Goal: Information Seeking & Learning: Learn about a topic

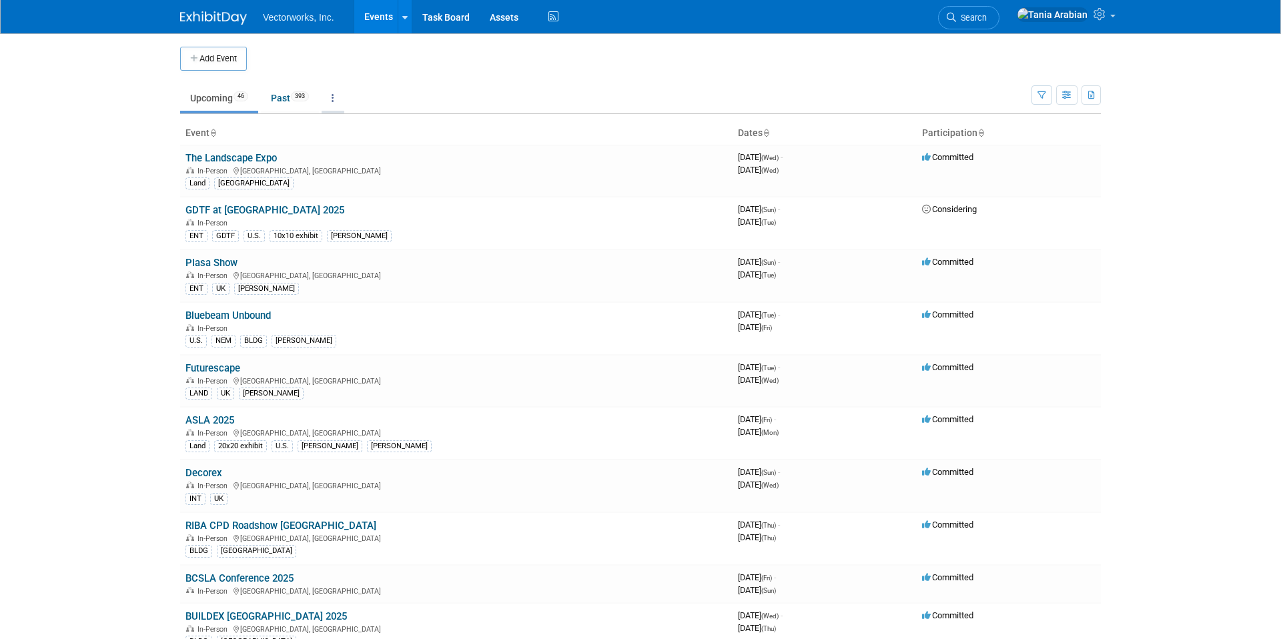
click at [339, 99] on link at bounding box center [332, 97] width 23 height 25
click at [364, 156] on link "Grouped Annually Events grouped by year" at bounding box center [374, 157] width 106 height 29
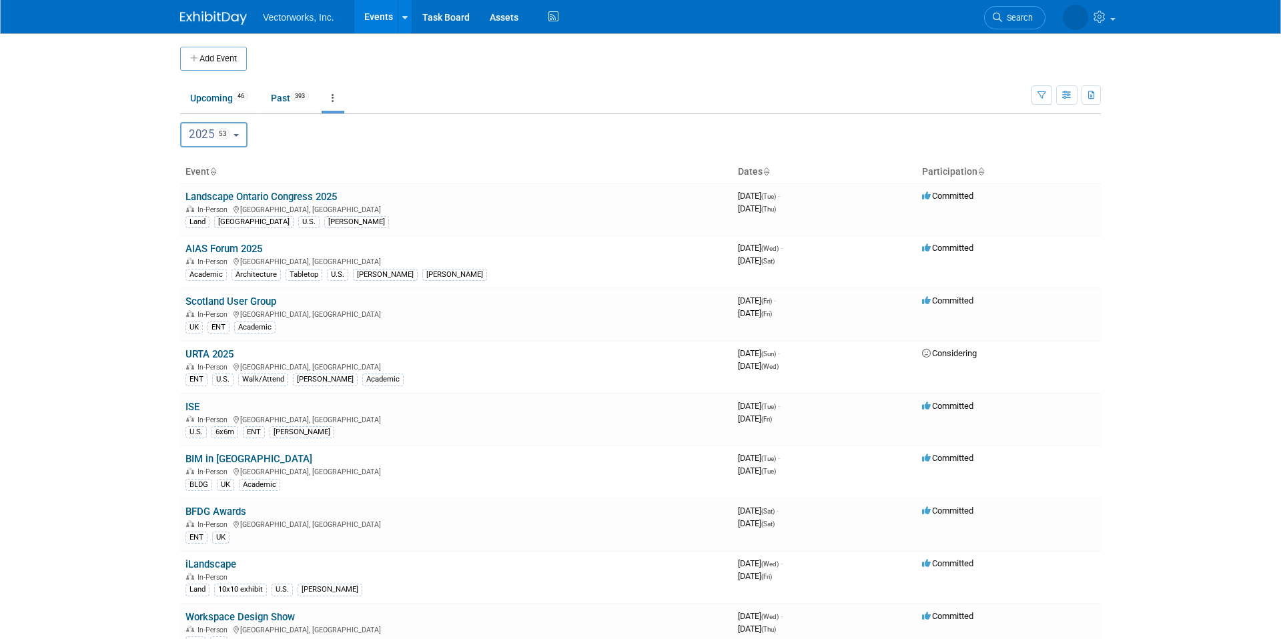
click at [244, 136] on button "2025 53" at bounding box center [213, 134] width 67 height 25
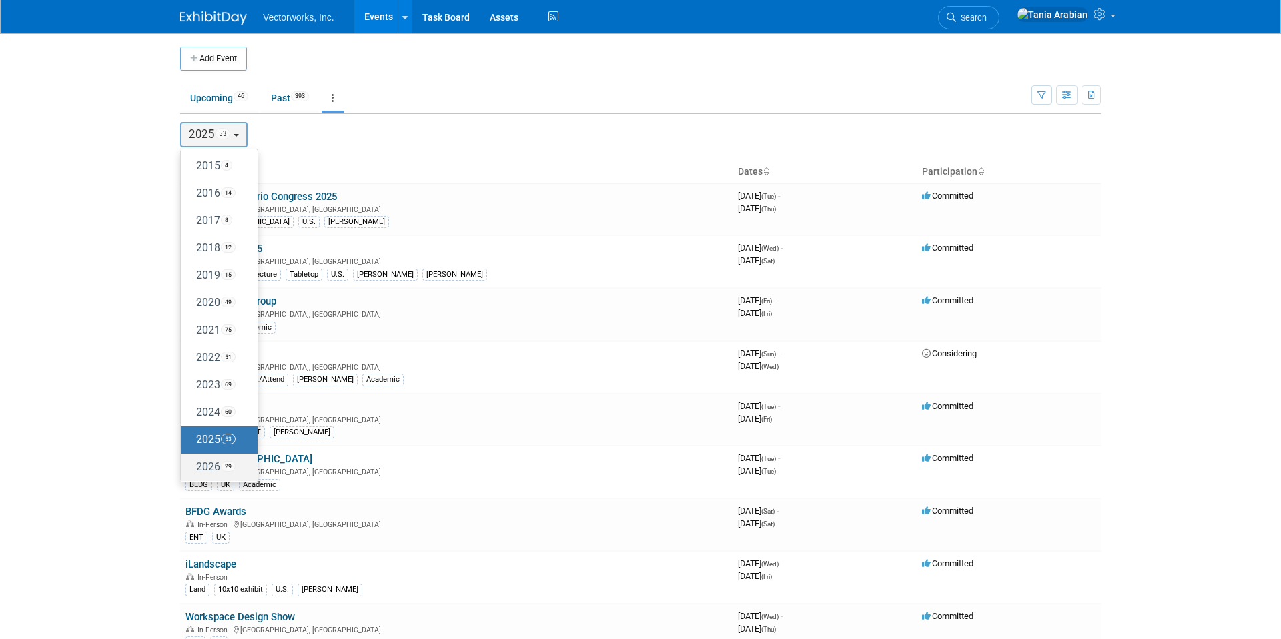
click at [213, 470] on label "2026 29" at bounding box center [215, 467] width 57 height 22
click at [191, 470] on input "2026 29" at bounding box center [187, 466] width 9 height 9
select select "2026"
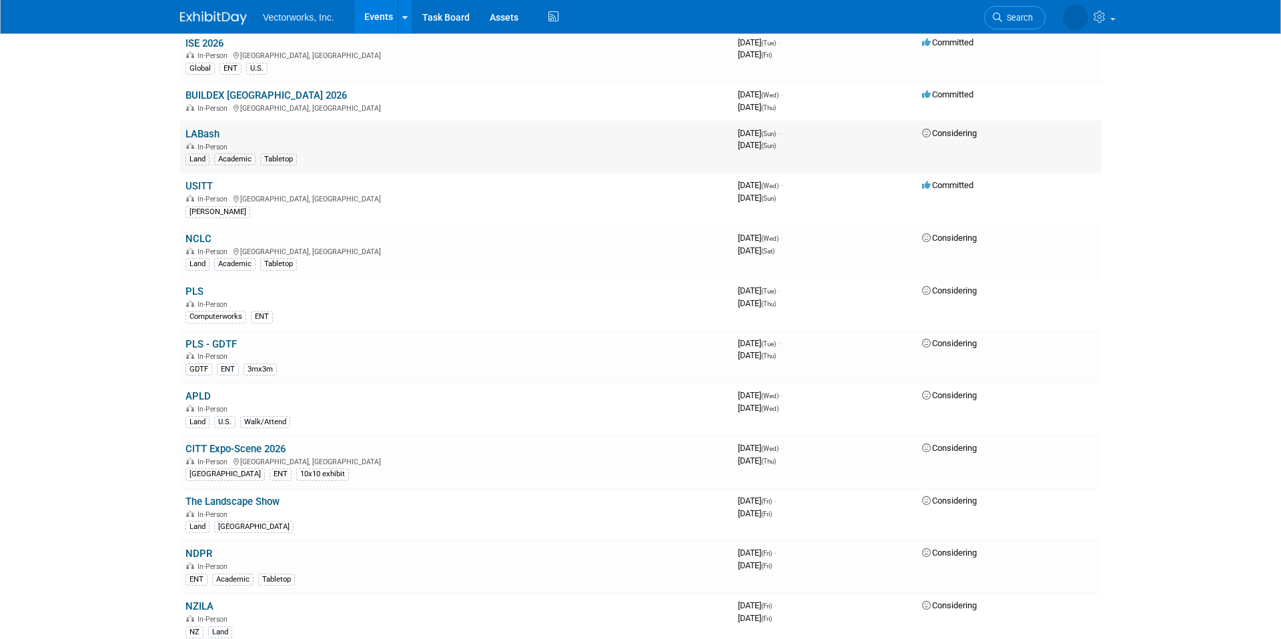
scroll to position [234, 0]
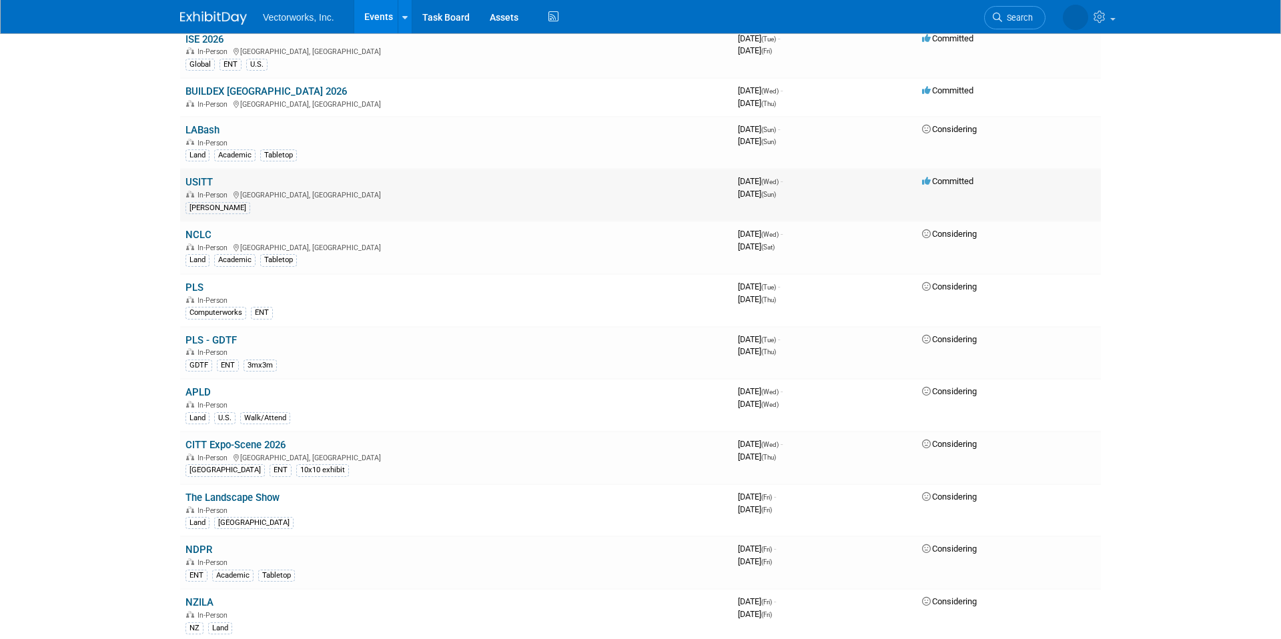
click at [195, 181] on link "USITT" at bounding box center [198, 182] width 27 height 12
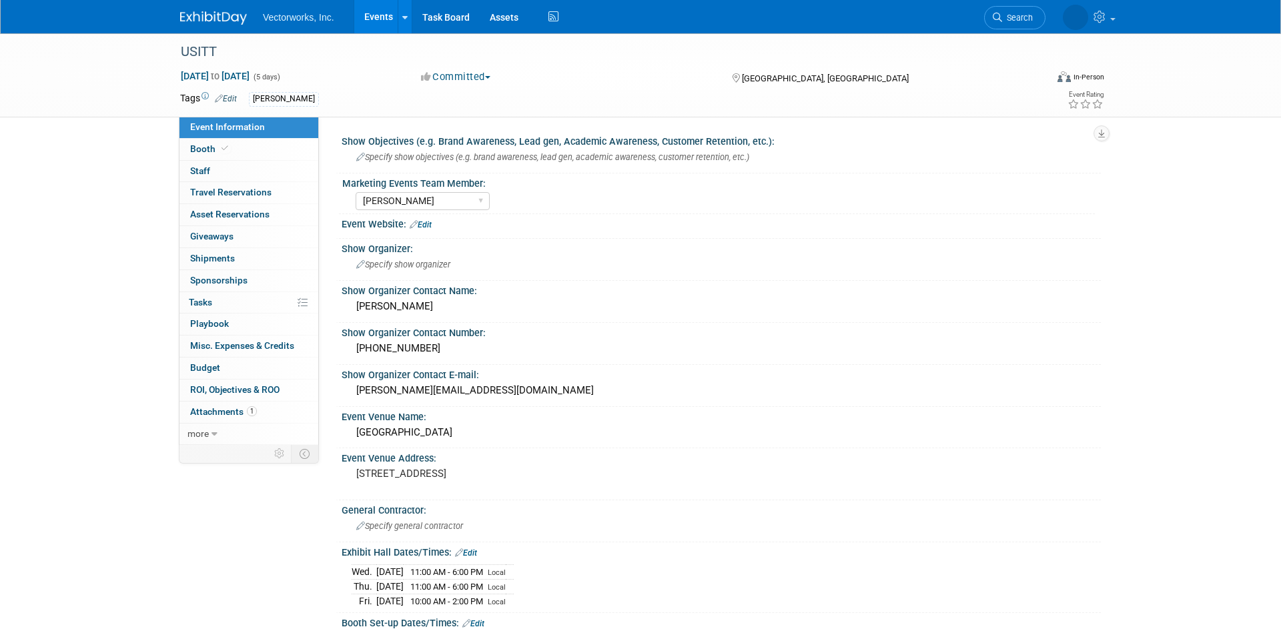
select select "[PERSON_NAME]"
click at [233, 98] on link "Edit" at bounding box center [226, 98] width 22 height 9
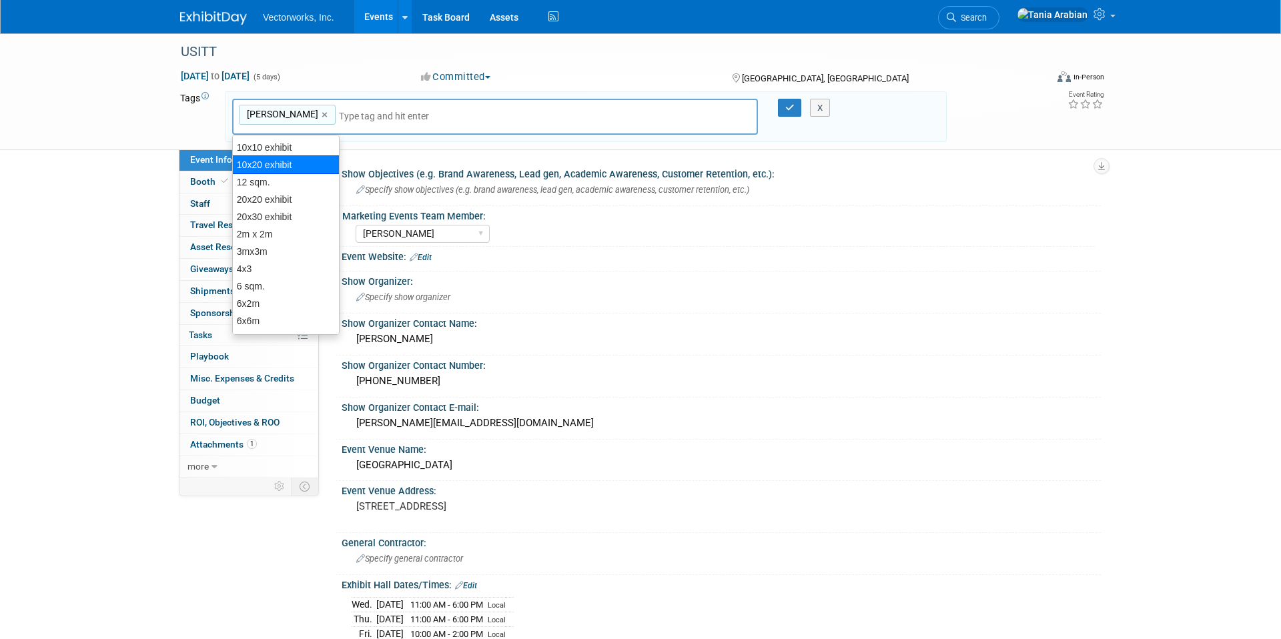
click at [263, 162] on div "10x20 exhibit" at bounding box center [285, 164] width 107 height 19
type input "Sarah, 10x20 exhibit"
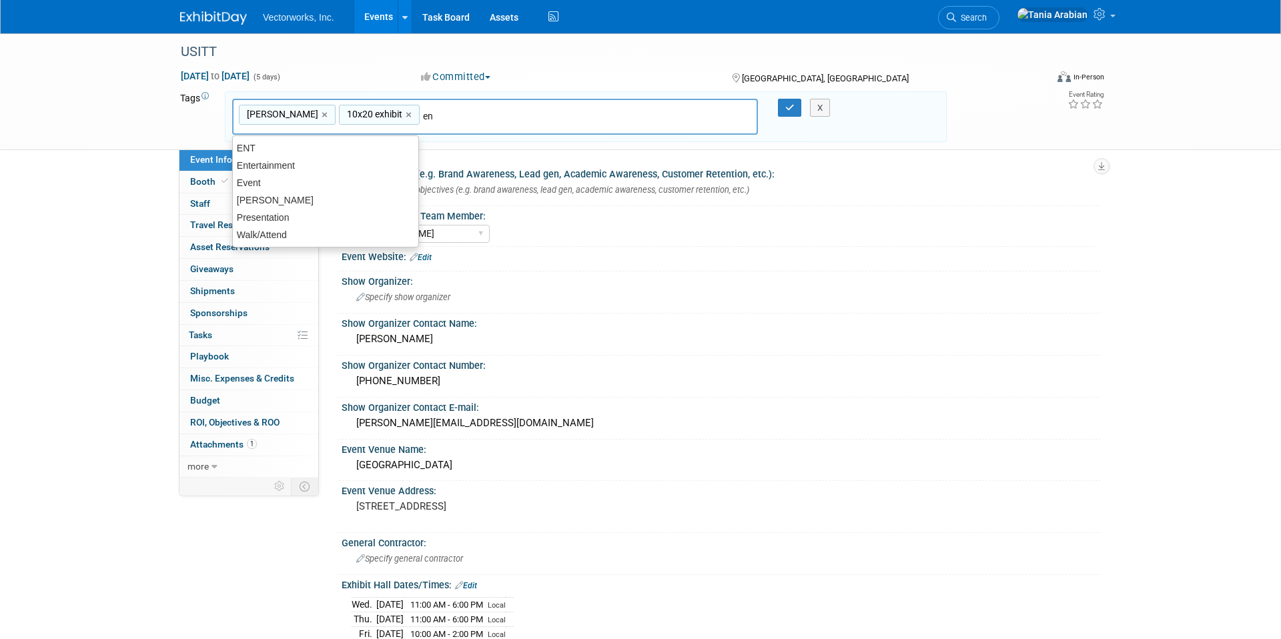
type input "ent"
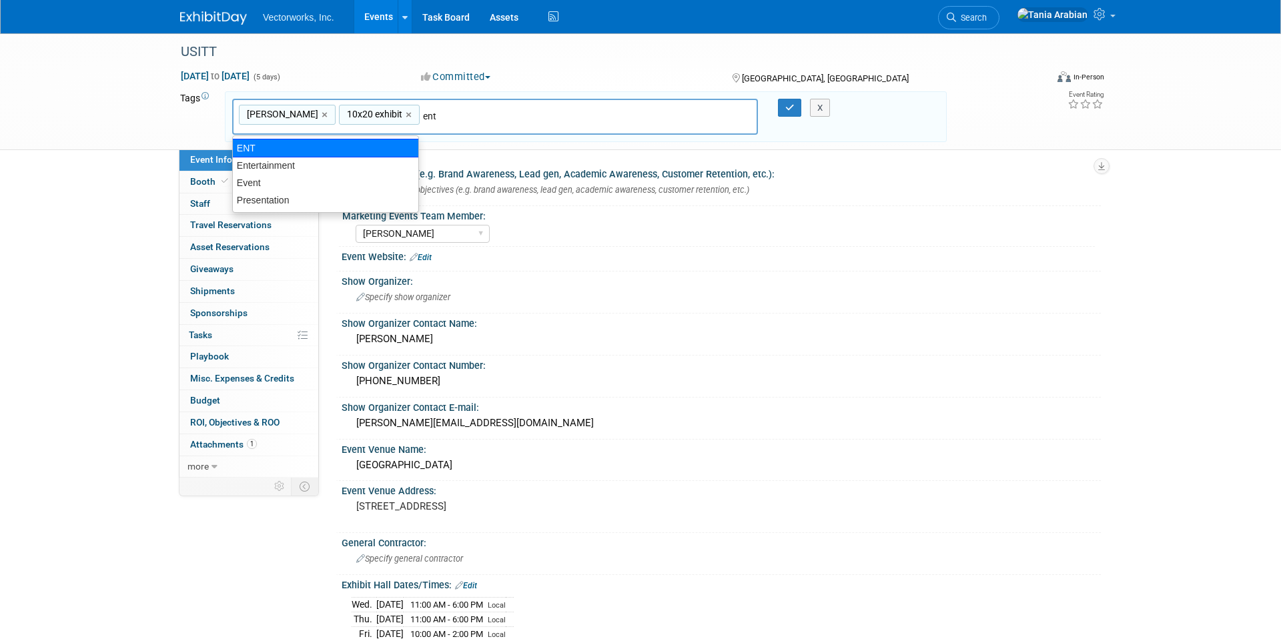
click at [265, 147] on div "ENT" at bounding box center [325, 148] width 187 height 19
type input "Sarah, 10x20 exhibit, ENT"
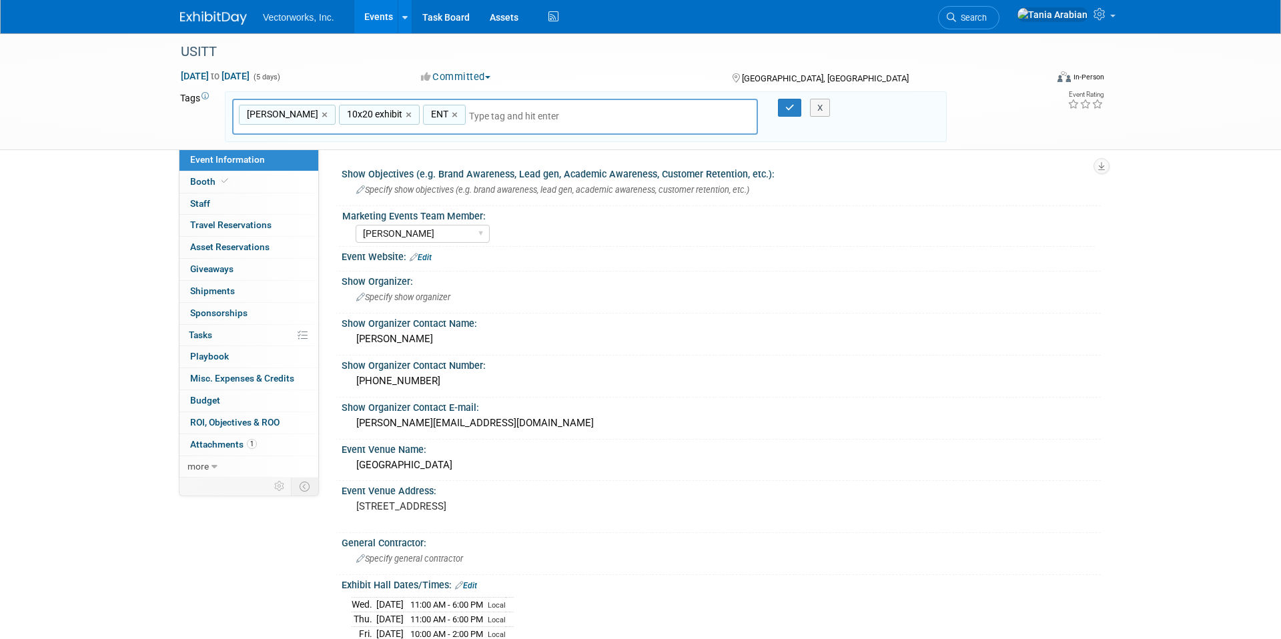
type input "u"
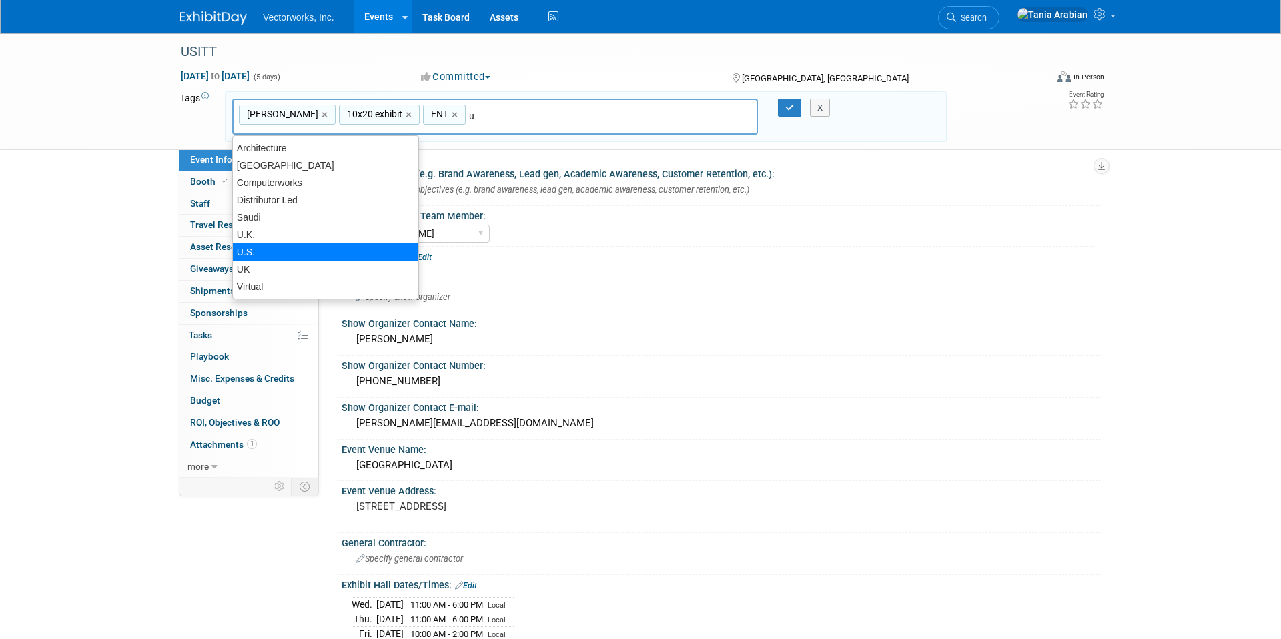
click at [273, 249] on div "U.S." at bounding box center [325, 252] width 187 height 19
type input "Sarah, 10x20 exhibit, ENT, U.S."
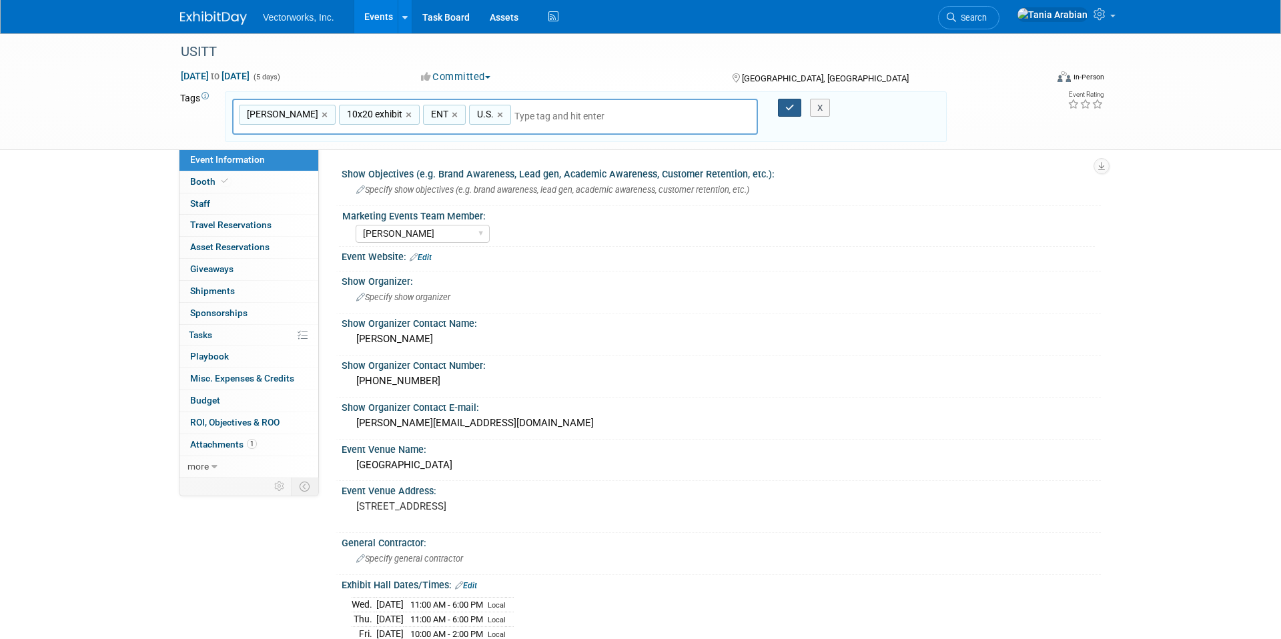
click at [785, 105] on icon "button" at bounding box center [789, 107] width 9 height 9
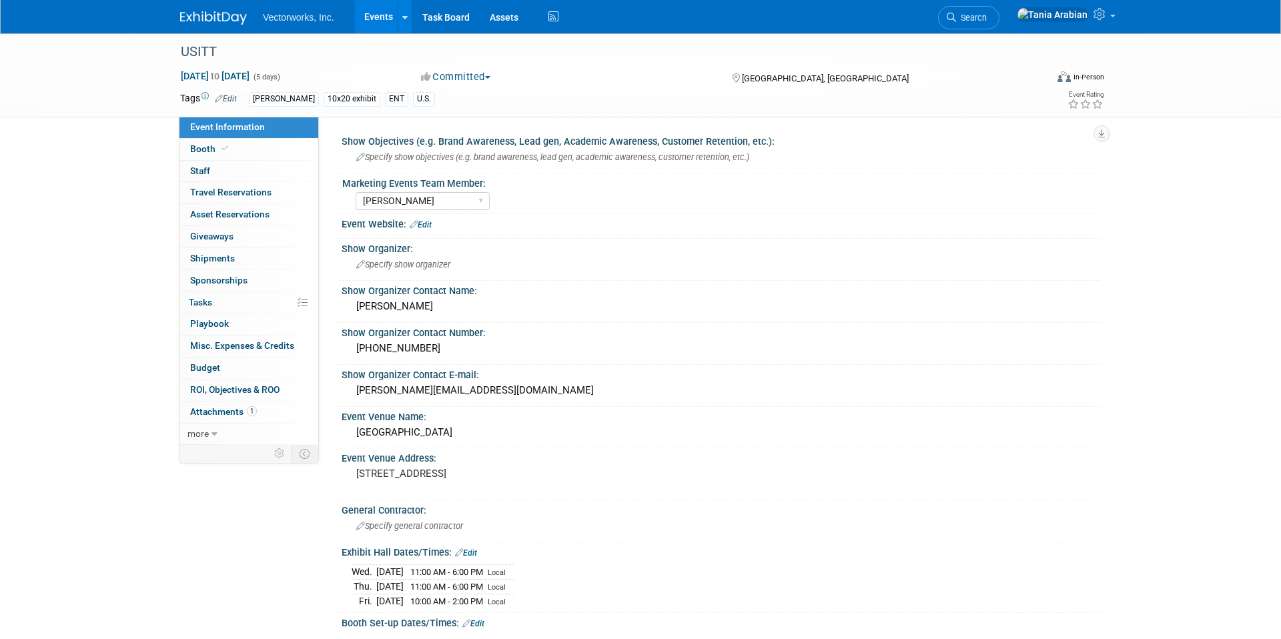
click at [372, 21] on link "Events" at bounding box center [378, 16] width 49 height 33
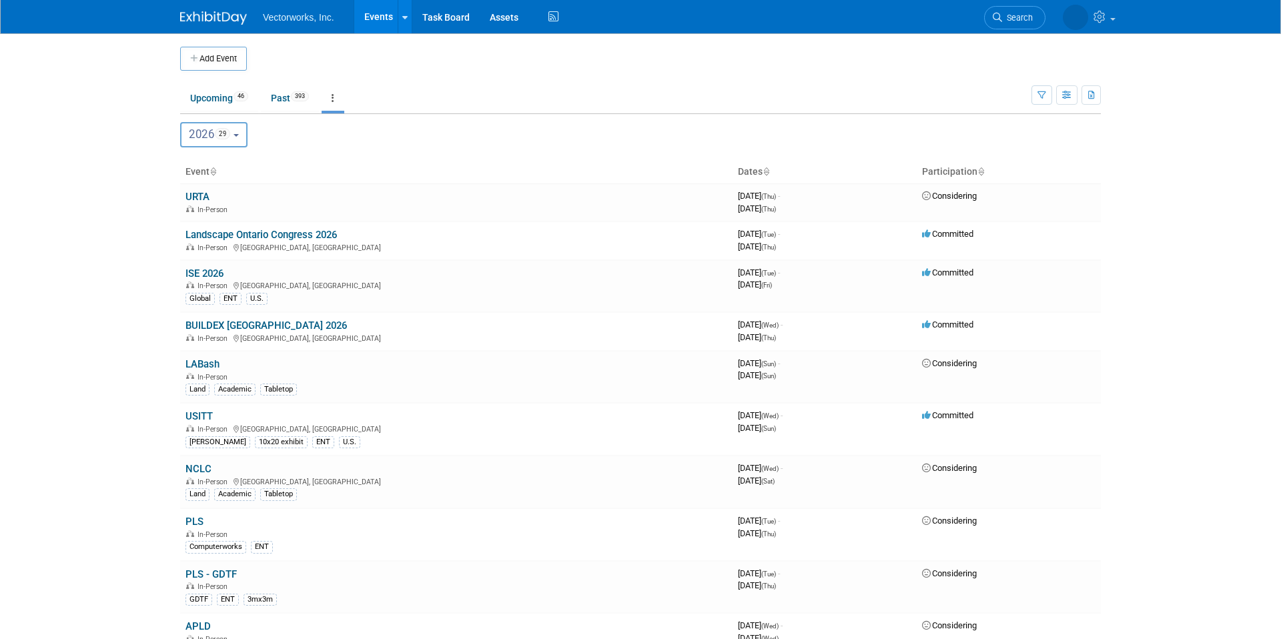
click at [240, 136] on button "2026 29" at bounding box center [213, 134] width 67 height 25
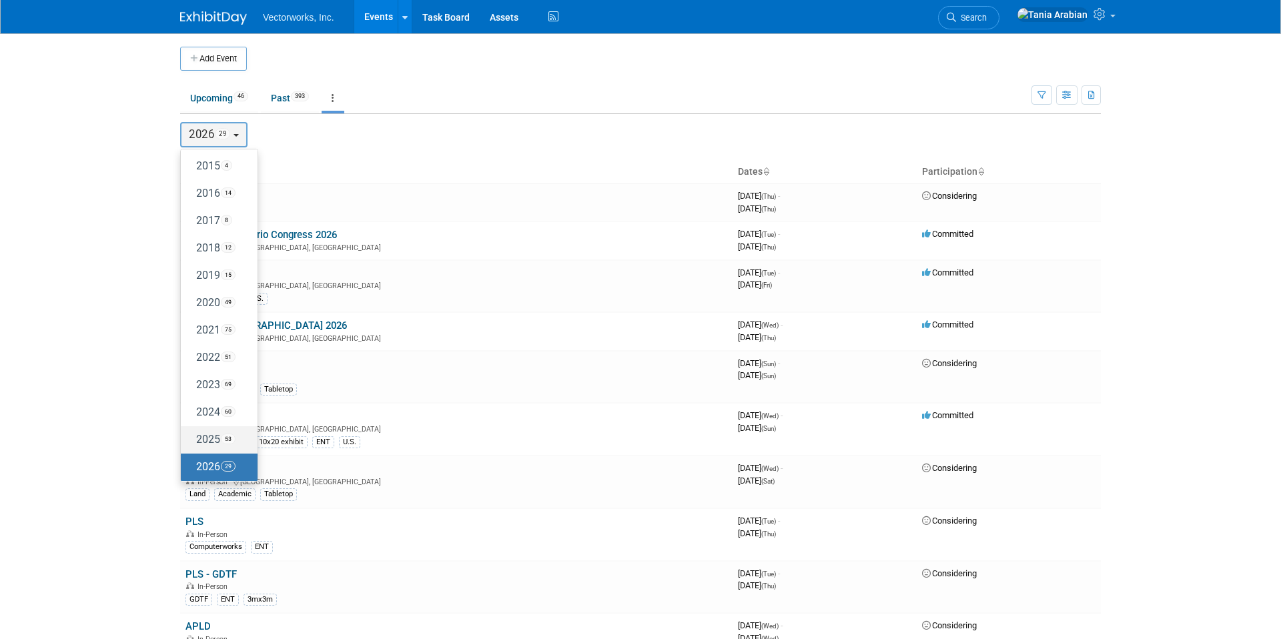
click at [202, 442] on label "2025 53" at bounding box center [215, 440] width 57 height 22
click at [191, 442] on input "2025 53" at bounding box center [187, 439] width 9 height 9
select select "2025"
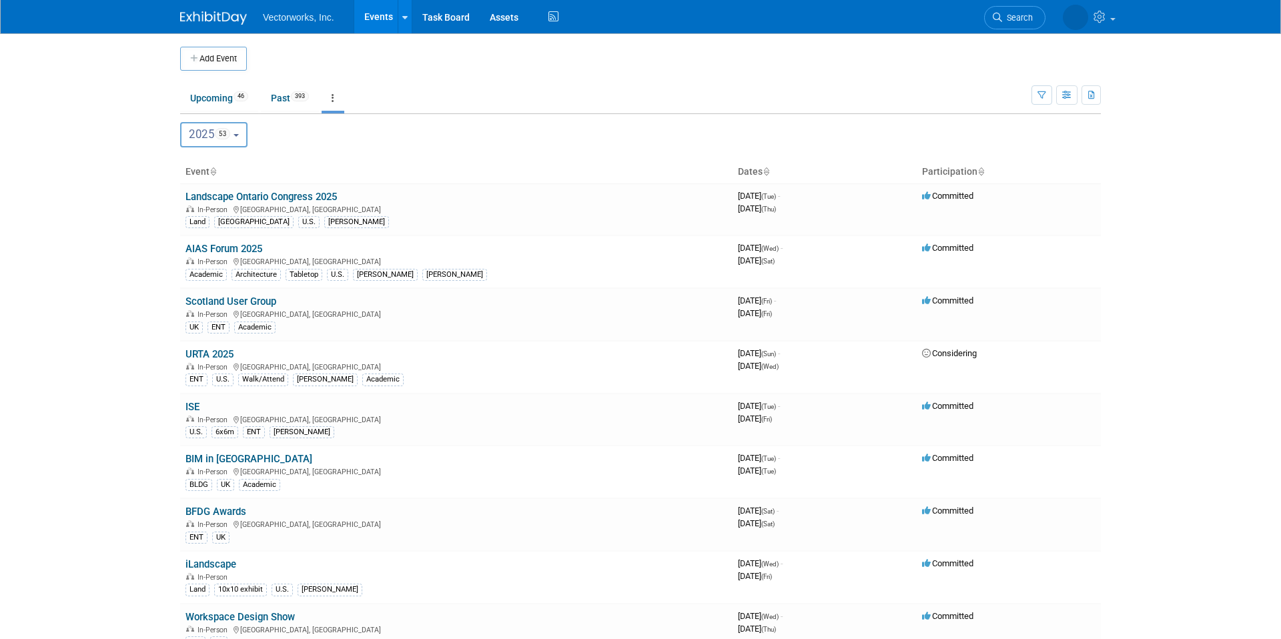
click at [241, 139] on button "2025 53" at bounding box center [213, 134] width 67 height 25
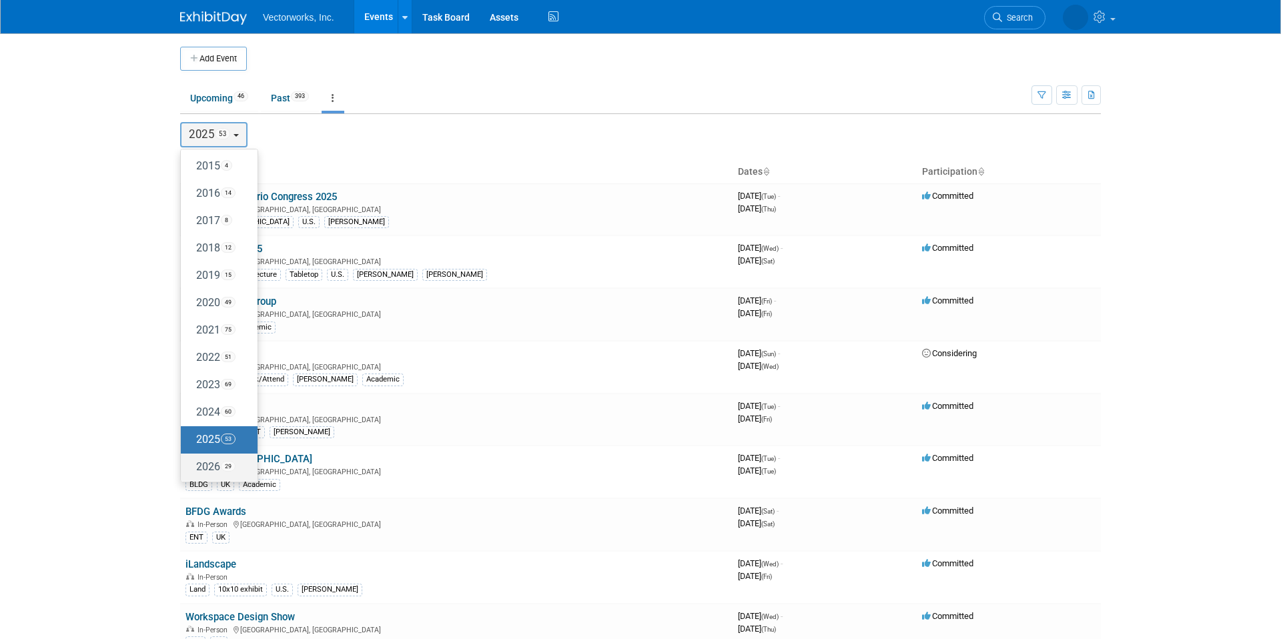
click at [212, 463] on label "2026 29" at bounding box center [215, 467] width 57 height 22
click at [191, 463] on input "2026 29" at bounding box center [187, 466] width 9 height 9
select select "2026"
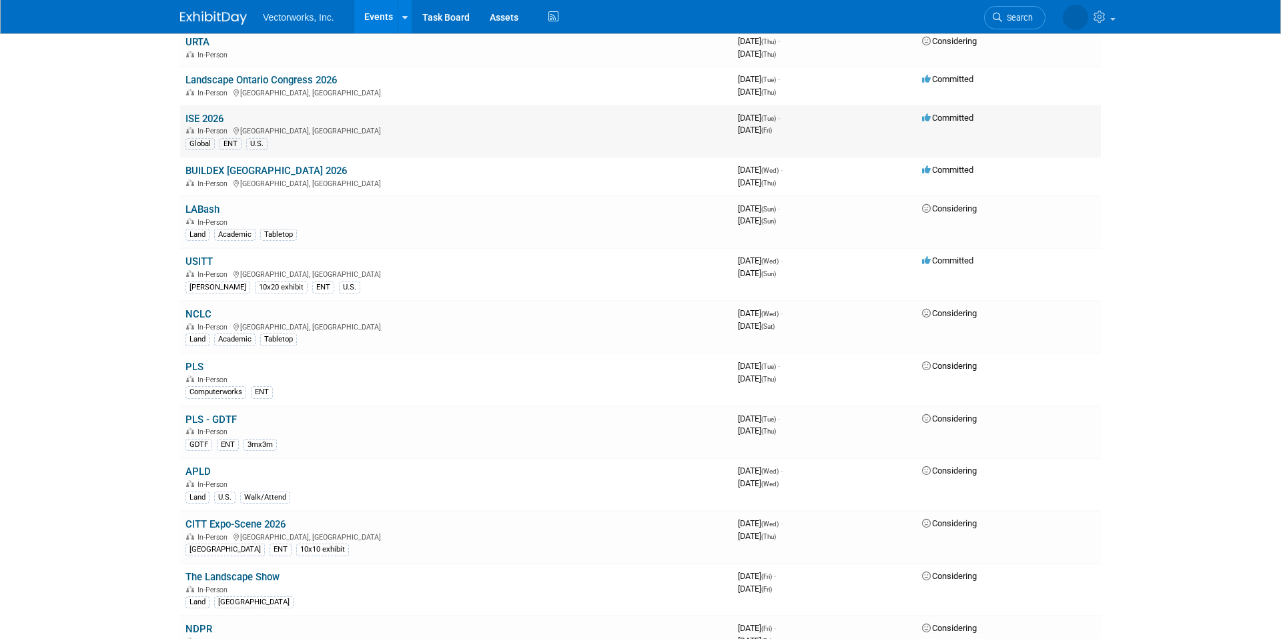
scroll to position [156, 0]
click at [281, 173] on link "BUILDEX [GEOGRAPHIC_DATA] 2026" at bounding box center [265, 169] width 161 height 12
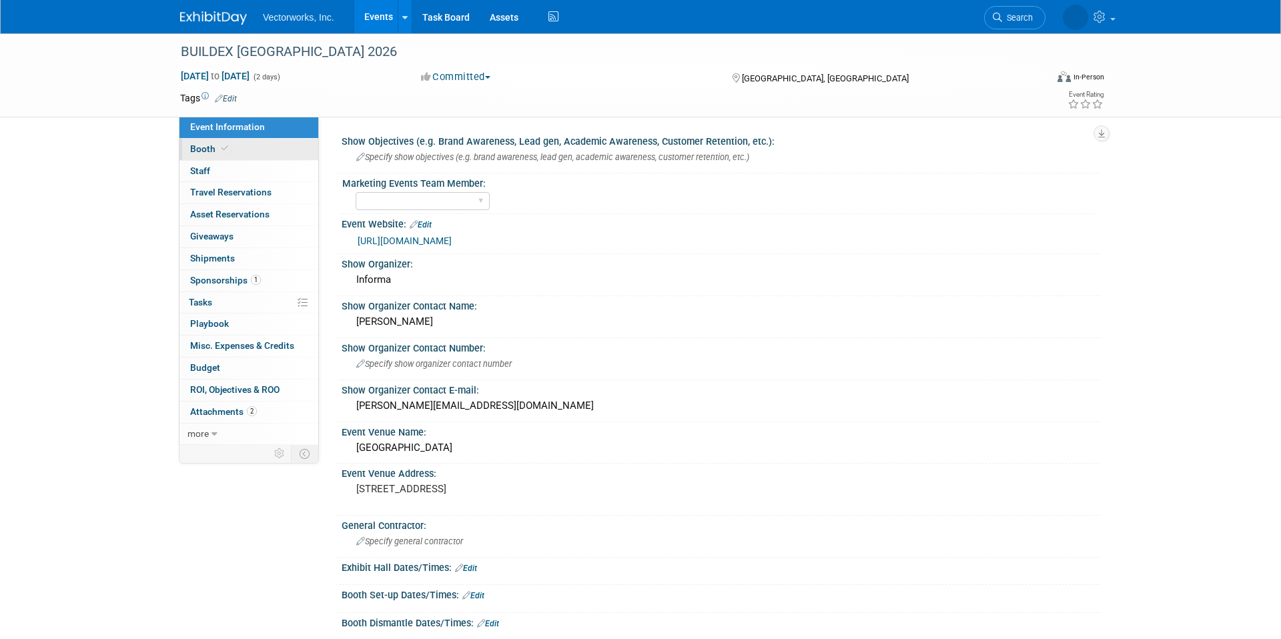
click at [234, 146] on link "Booth" at bounding box center [248, 149] width 139 height 21
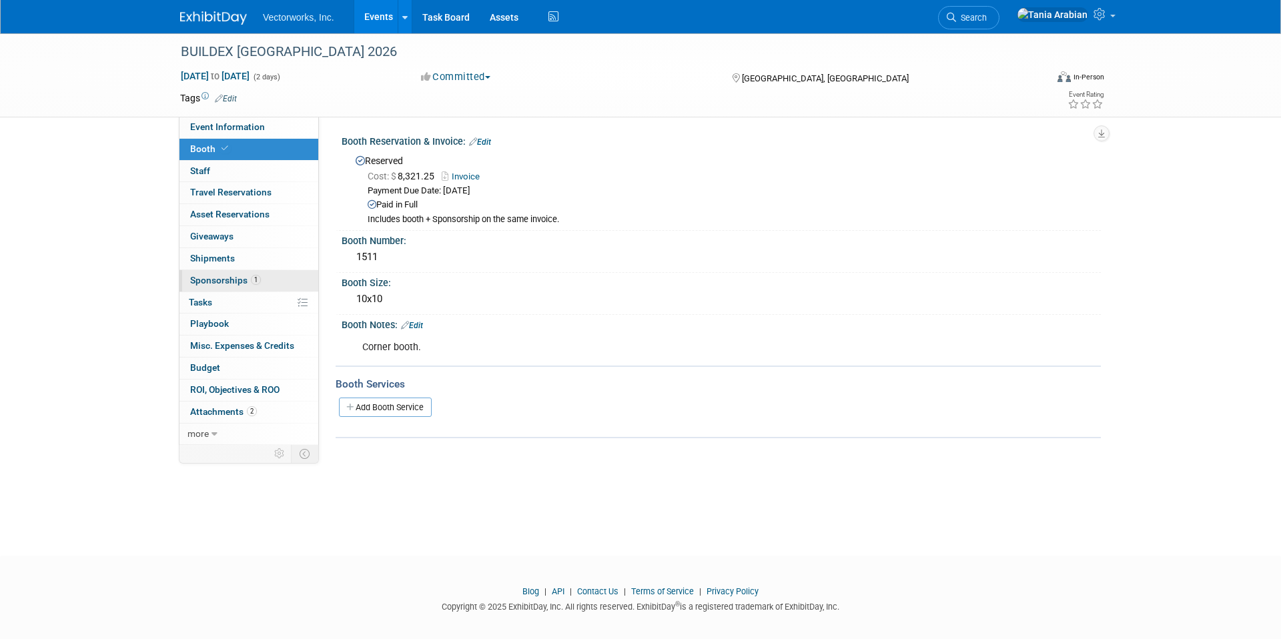
click at [203, 280] on span "Sponsorships 1" at bounding box center [225, 280] width 71 height 11
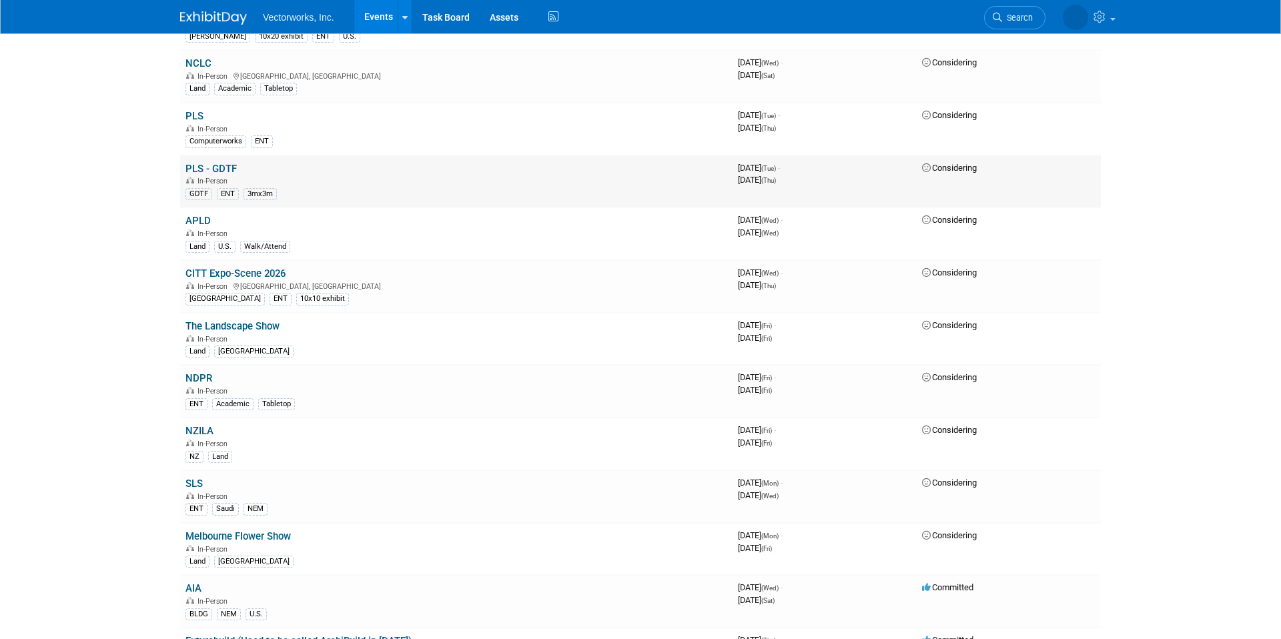
scroll to position [408, 0]
click at [259, 272] on link "CITT Expo-Scene 2026" at bounding box center [235, 271] width 100 height 12
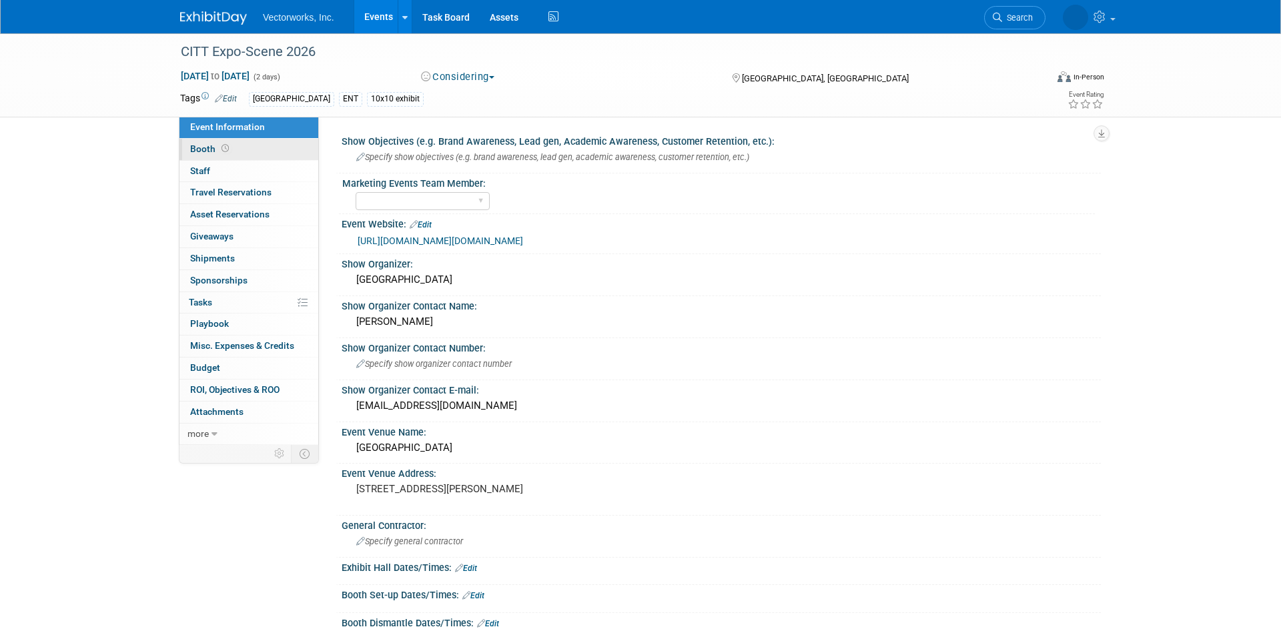
click at [191, 150] on span "Booth" at bounding box center [210, 148] width 41 height 11
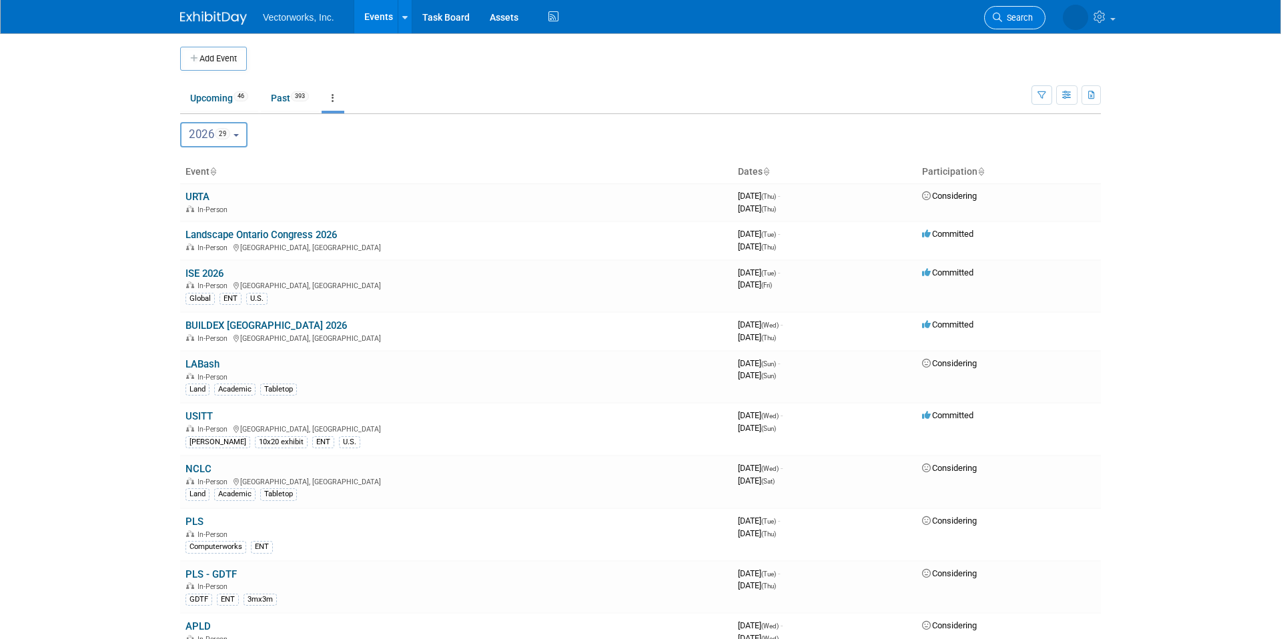
click at [1010, 13] on span "Search" at bounding box center [1017, 18] width 31 height 10
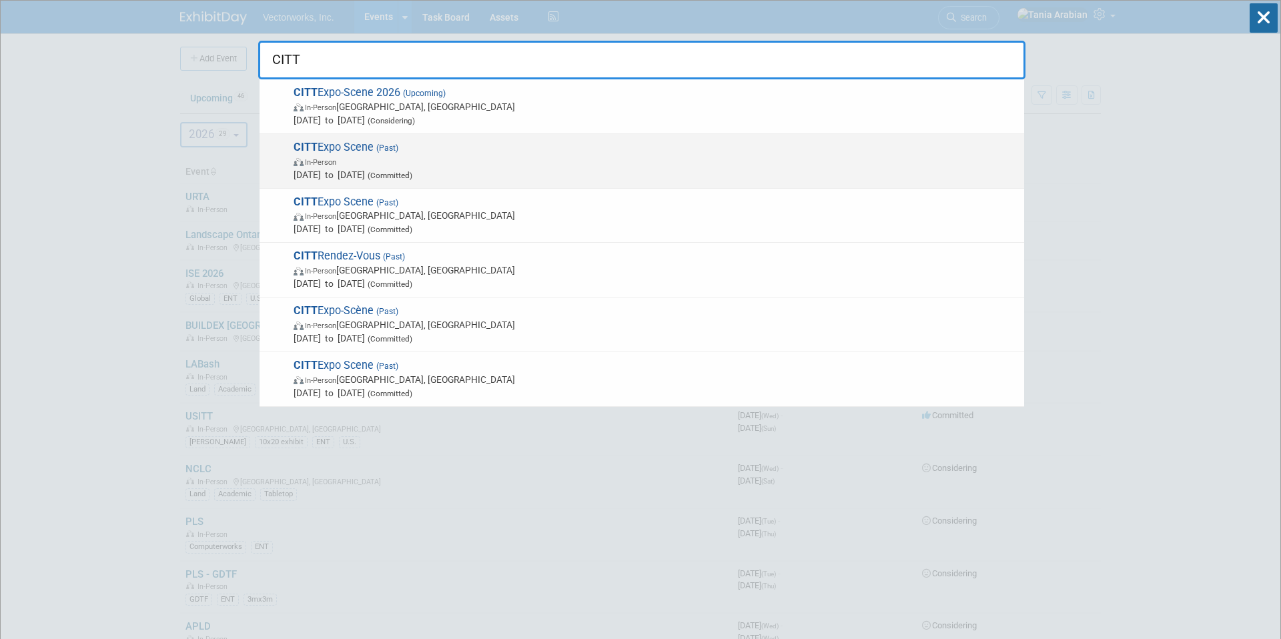
type input "CITT"
click at [369, 153] on span "CITT Expo Scene (Past) In-Person Apr 16, 2025 to Apr 17, 2025 (Committed)" at bounding box center [653, 161] width 728 height 41
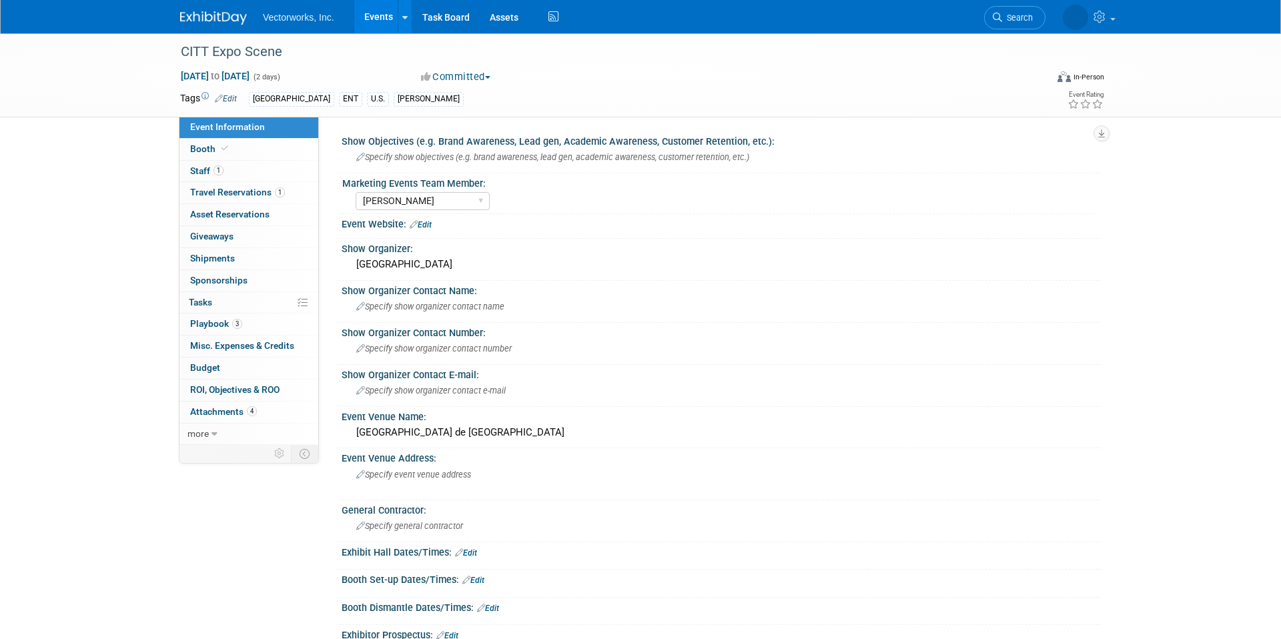
select select "Sarah Rose Angley"
click at [201, 358] on link "Budget" at bounding box center [248, 368] width 139 height 21
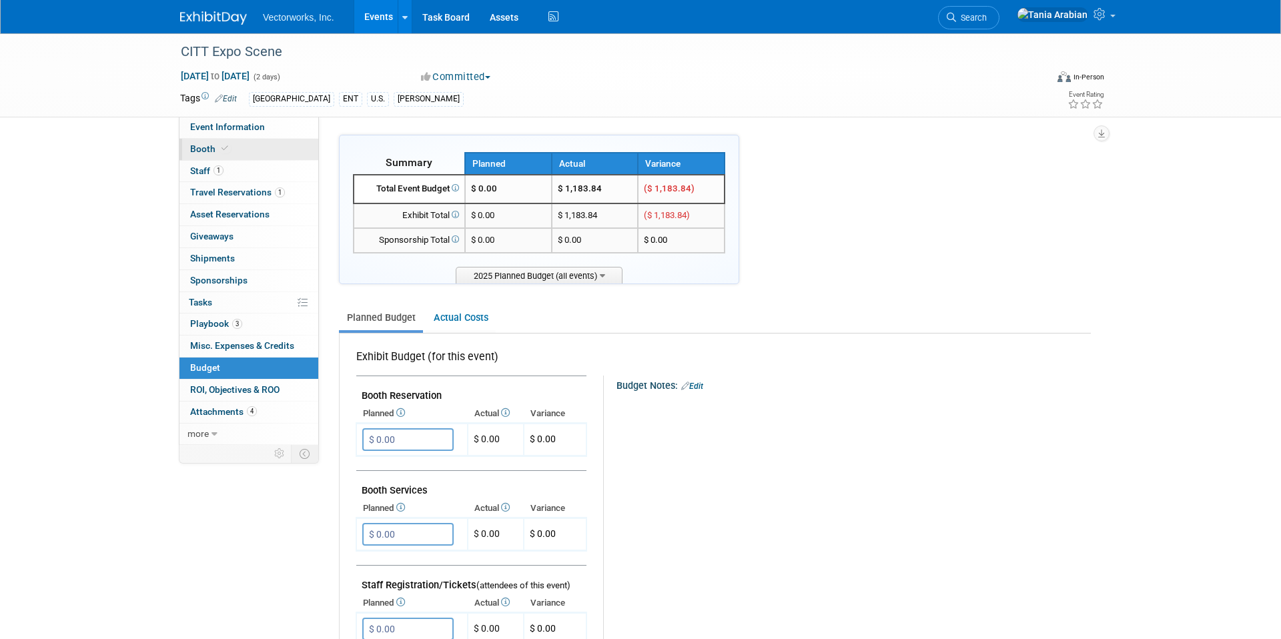
click at [202, 147] on span "Booth" at bounding box center [210, 148] width 41 height 11
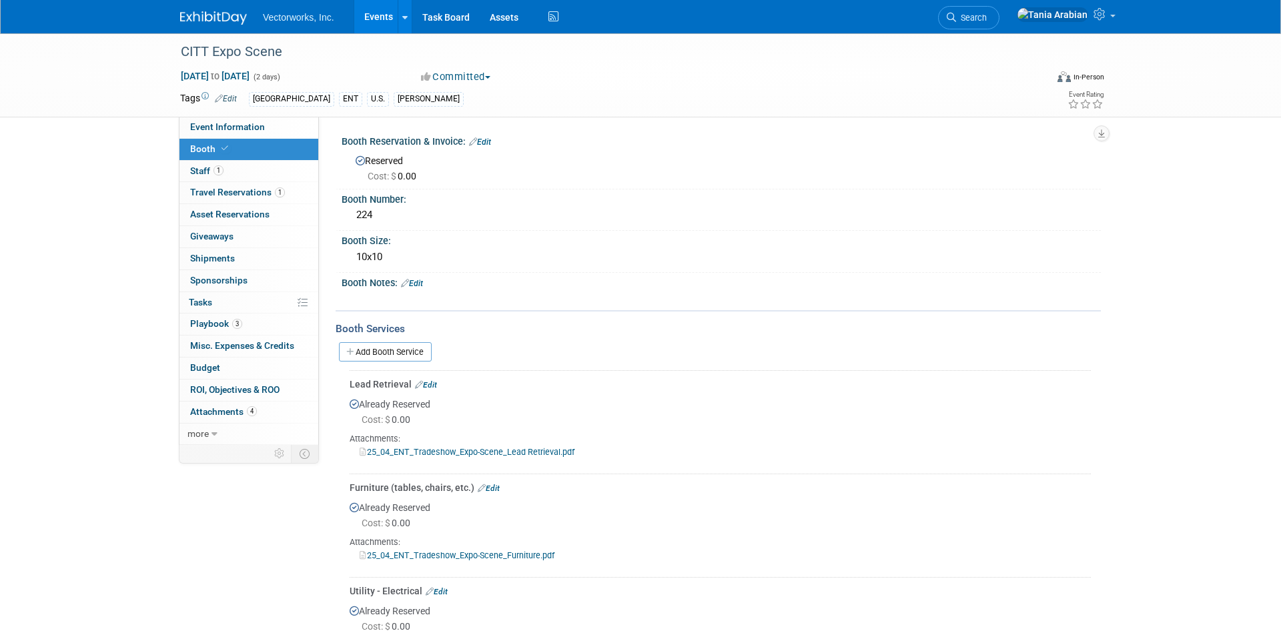
click at [368, 17] on link "Events" at bounding box center [378, 16] width 49 height 33
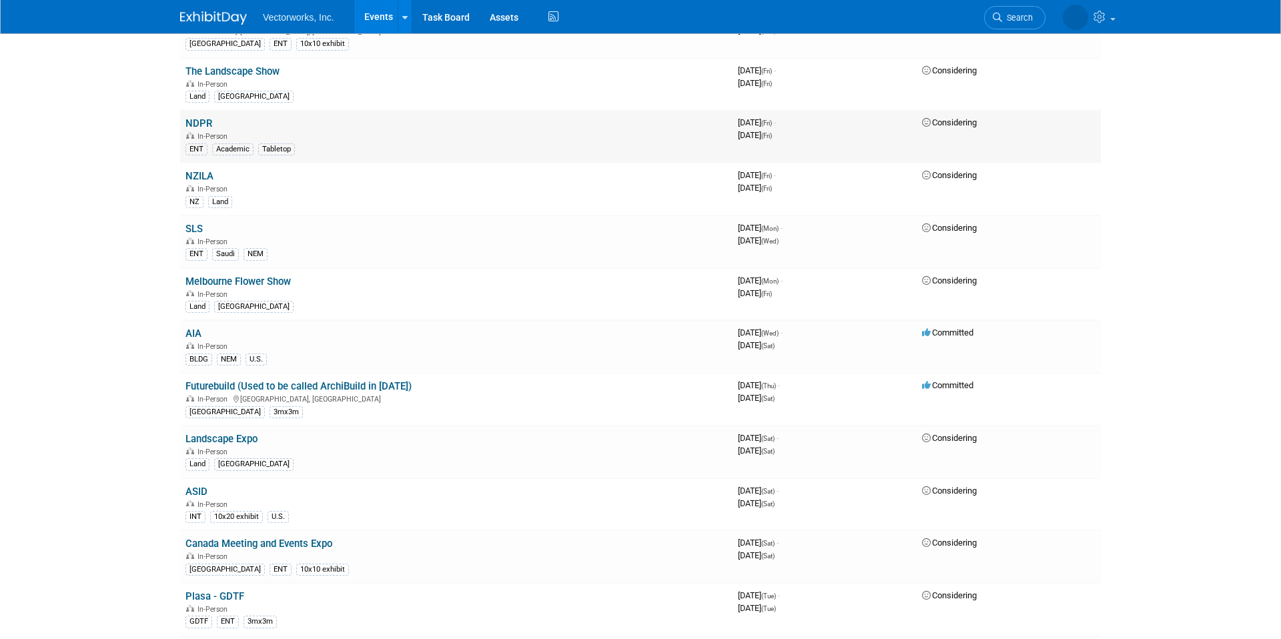
scroll to position [658, 0]
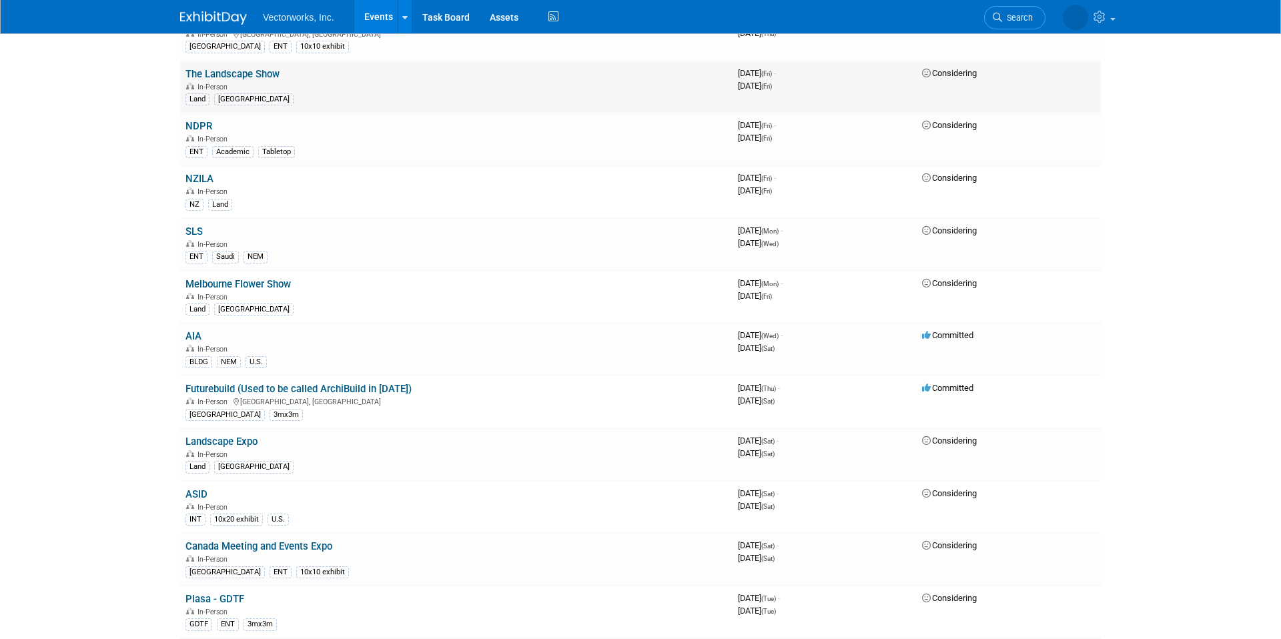
click at [275, 75] on link "The Landscape Show" at bounding box center [232, 74] width 94 height 12
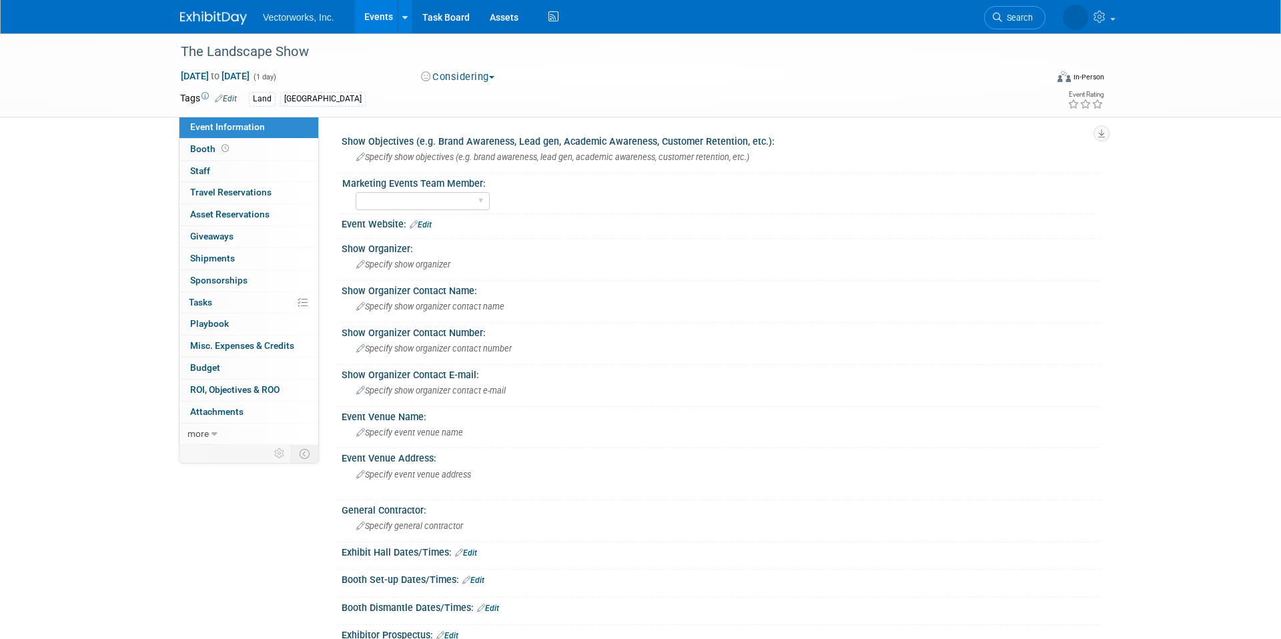
click at [458, 81] on button "Considering" at bounding box center [457, 77] width 83 height 14
click at [454, 99] on link "Committed" at bounding box center [469, 98] width 105 height 19
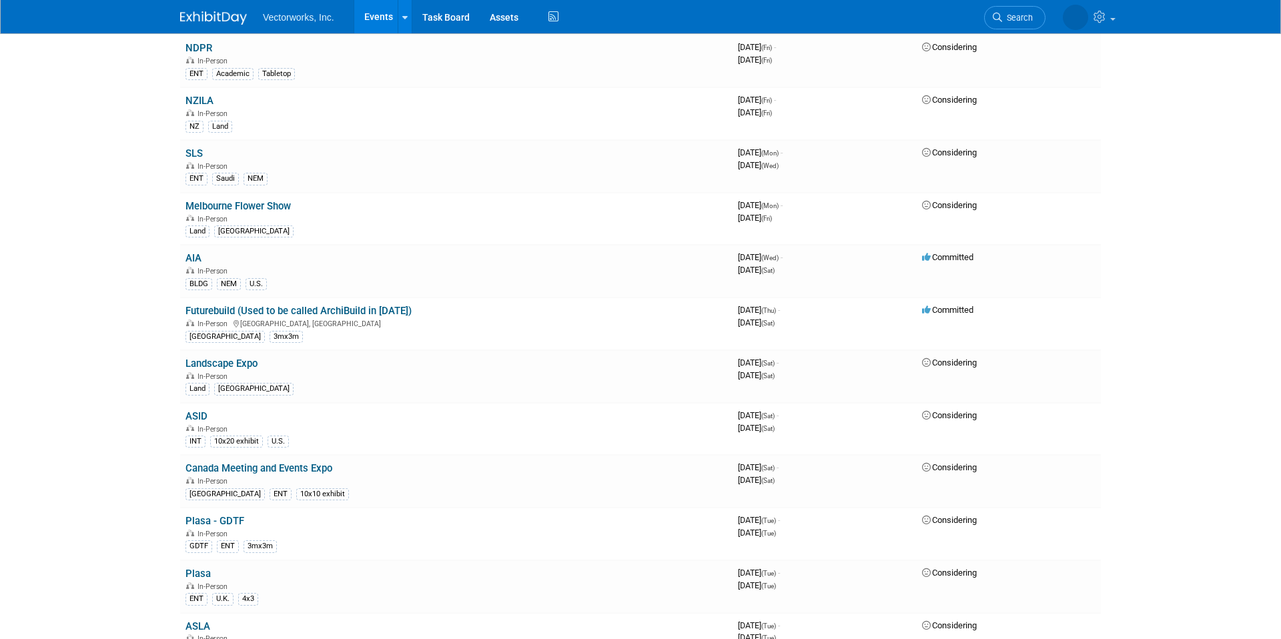
scroll to position [724, 0]
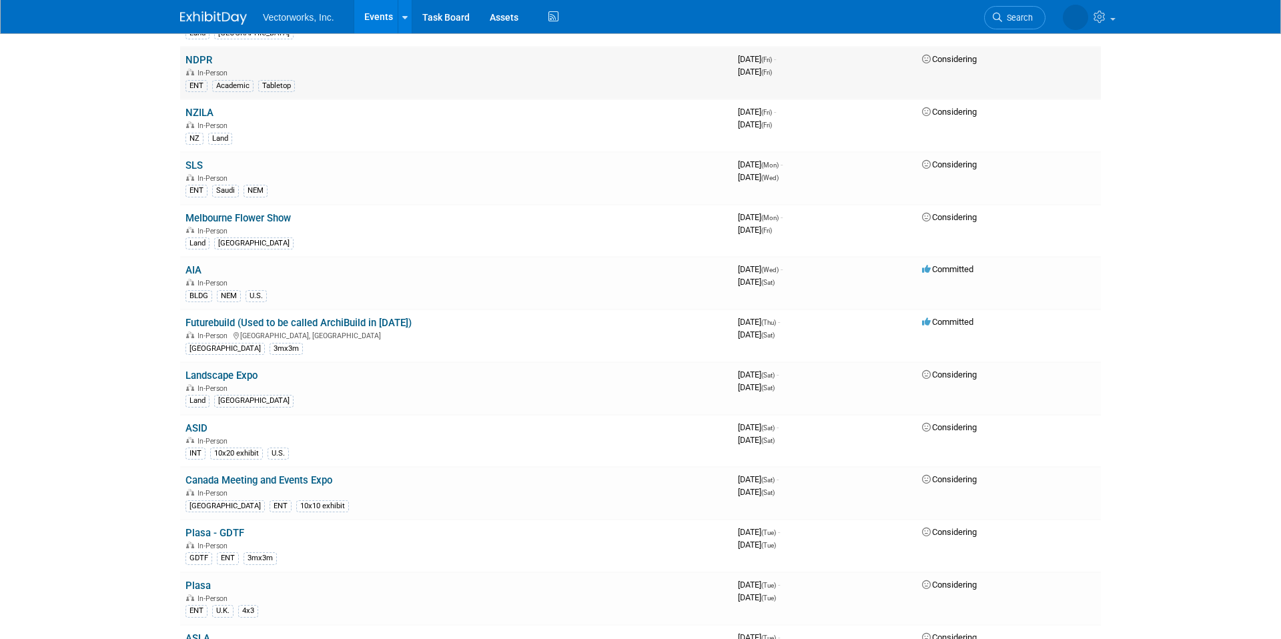
click at [266, 64] on td "NDPR In-Person ENT Academic Tabletop" at bounding box center [456, 73] width 552 height 53
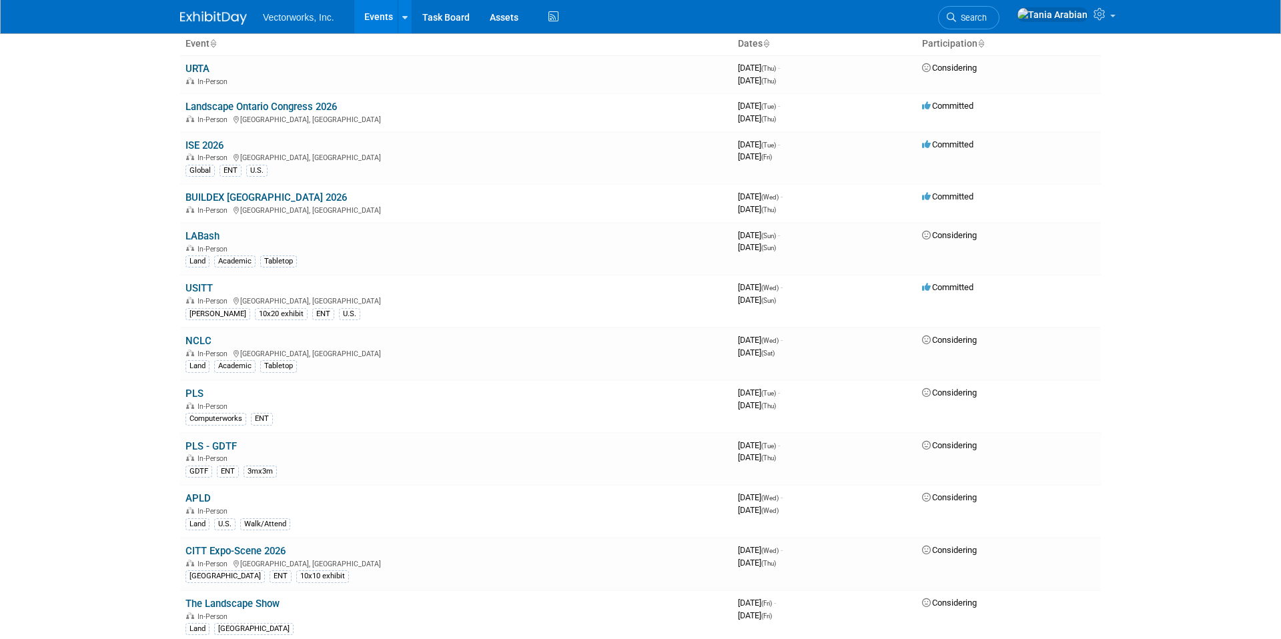
scroll to position [0, 0]
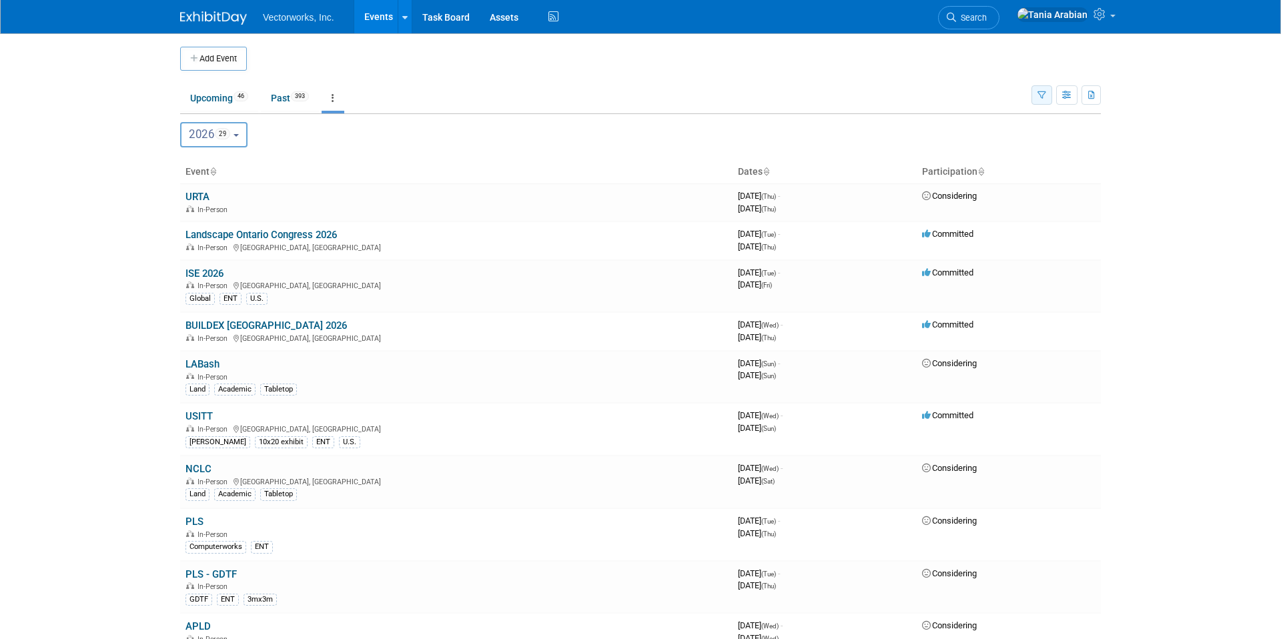
click at [1039, 92] on icon "button" at bounding box center [1041, 95] width 9 height 9
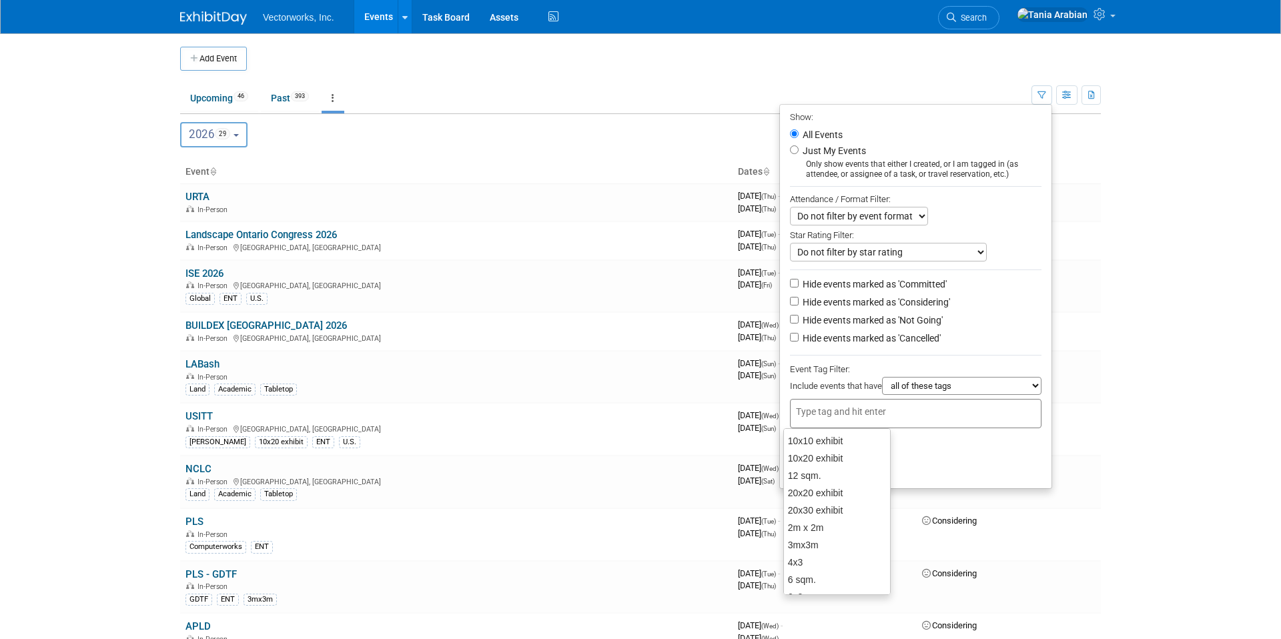
drag, startPoint x: 876, startPoint y: 405, endPoint x: 884, endPoint y: 382, distance: 24.0
click at [876, 405] on input "text" at bounding box center [849, 411] width 107 height 13
type input "Aust"
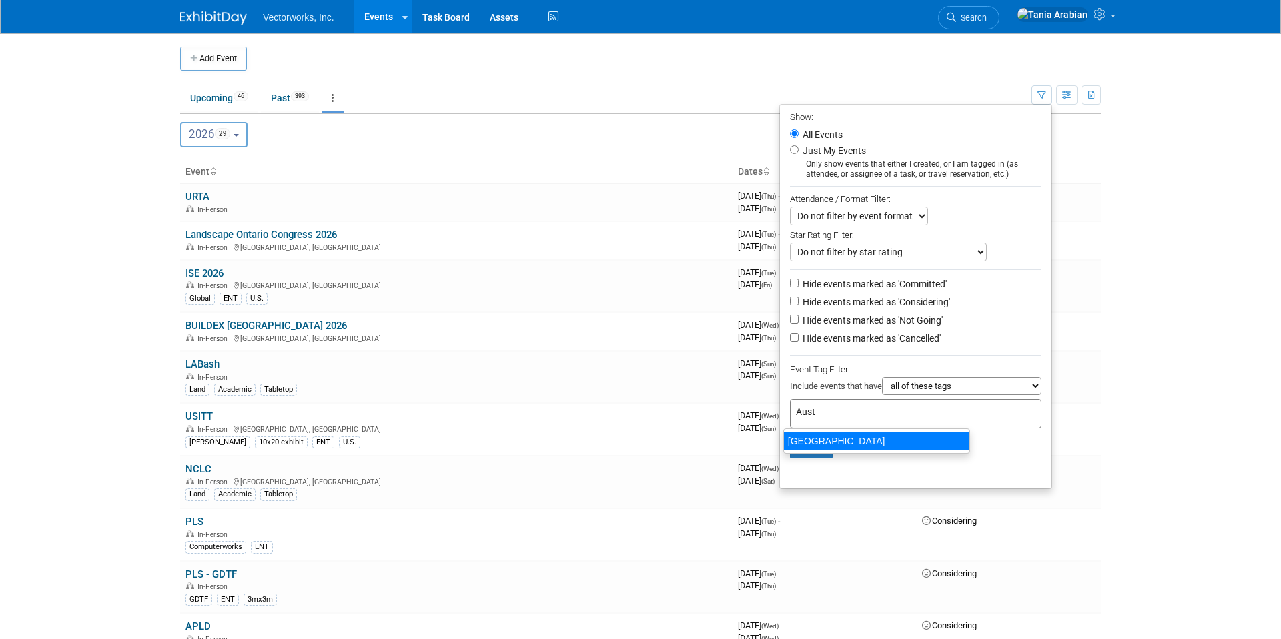
click at [824, 446] on div "[GEOGRAPHIC_DATA]" at bounding box center [876, 441] width 187 height 19
type input "[GEOGRAPHIC_DATA]"
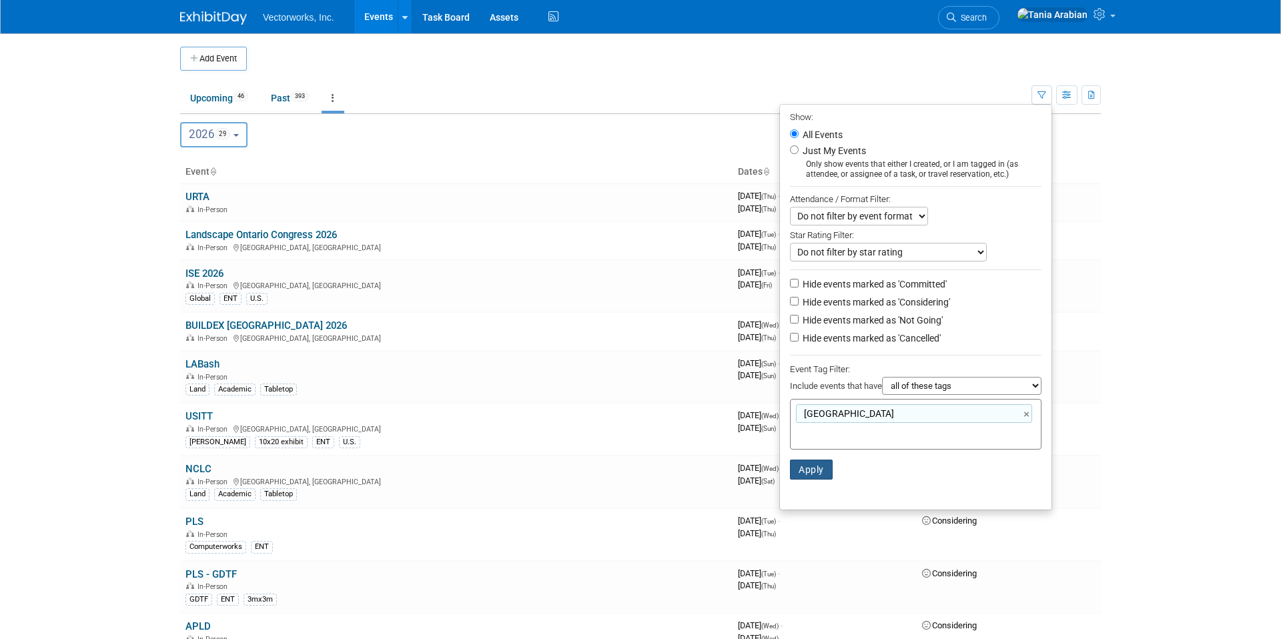
click at [812, 468] on button "Apply" at bounding box center [811, 470] width 43 height 20
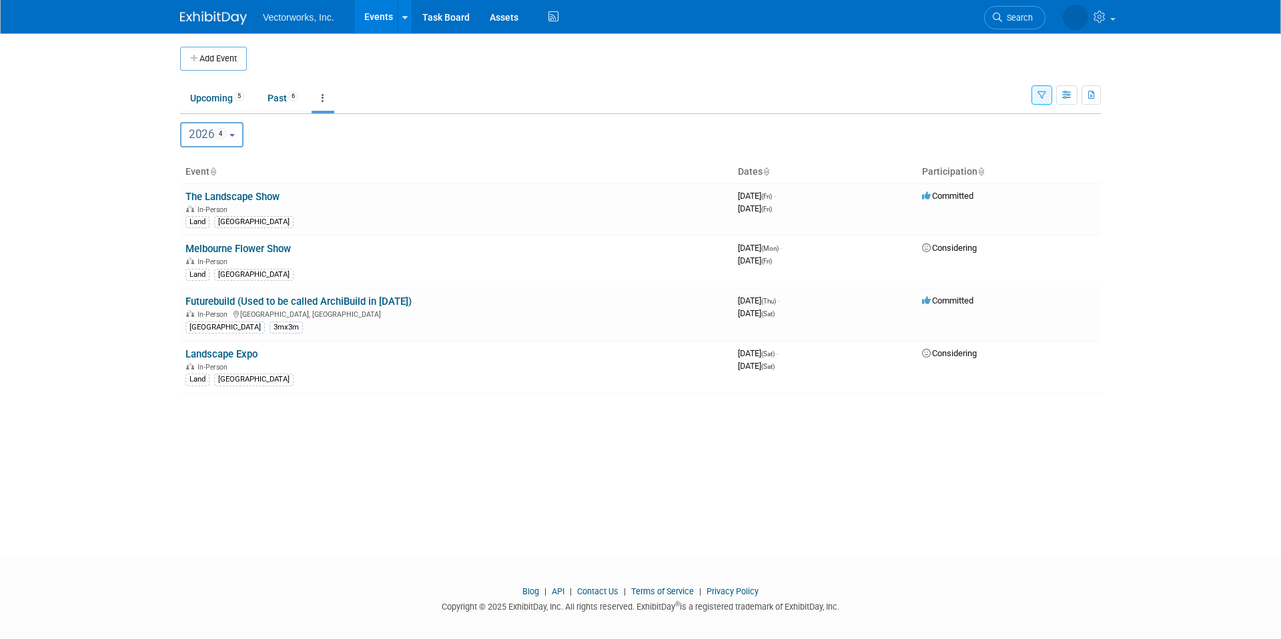
click at [239, 141] on button "2026 4" at bounding box center [211, 134] width 63 height 25
click at [217, 247] on label "2025 2" at bounding box center [213, 248] width 53 height 22
click at [191, 247] on input "2025 2" at bounding box center [187, 247] width 9 height 9
select select "2025"
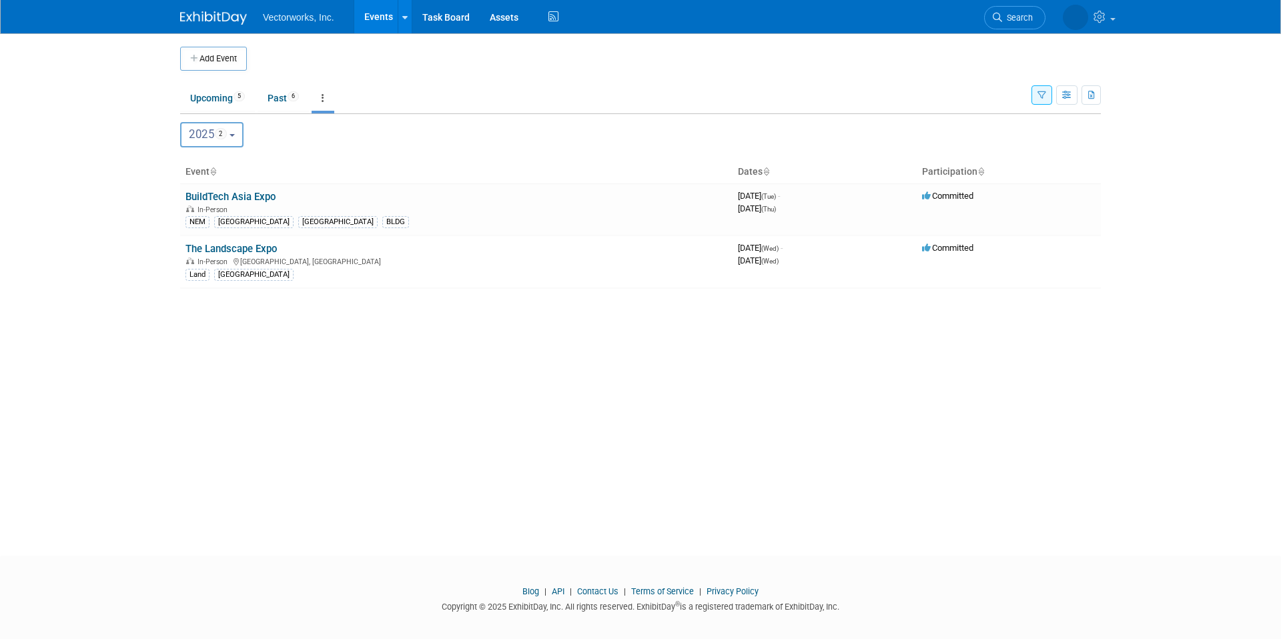
click at [235, 136] on button "2025 2" at bounding box center [211, 134] width 63 height 25
click at [206, 221] on label "2024 2" at bounding box center [213, 221] width 53 height 22
click at [191, 221] on input "2024 2" at bounding box center [187, 220] width 9 height 9
select select "2024"
click at [239, 135] on button "2024 2" at bounding box center [211, 134] width 63 height 25
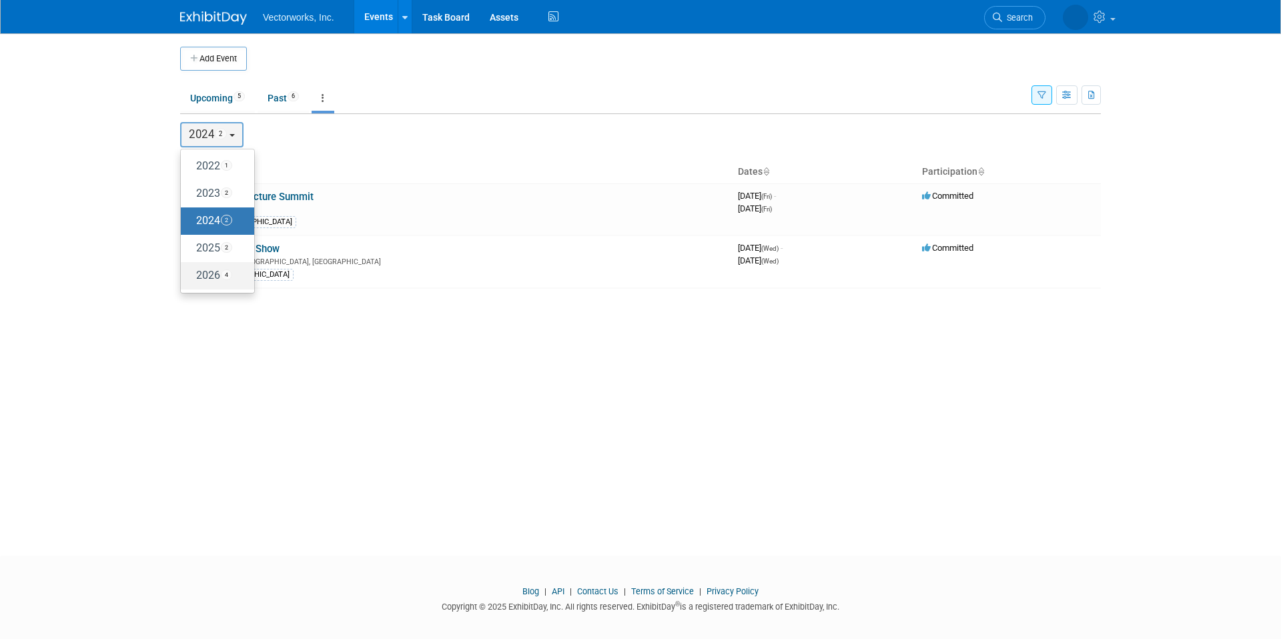
click at [215, 272] on label "2026 4" at bounding box center [213, 276] width 53 height 22
click at [191, 272] on input "2026 4" at bounding box center [187, 275] width 9 height 9
select select "2026"
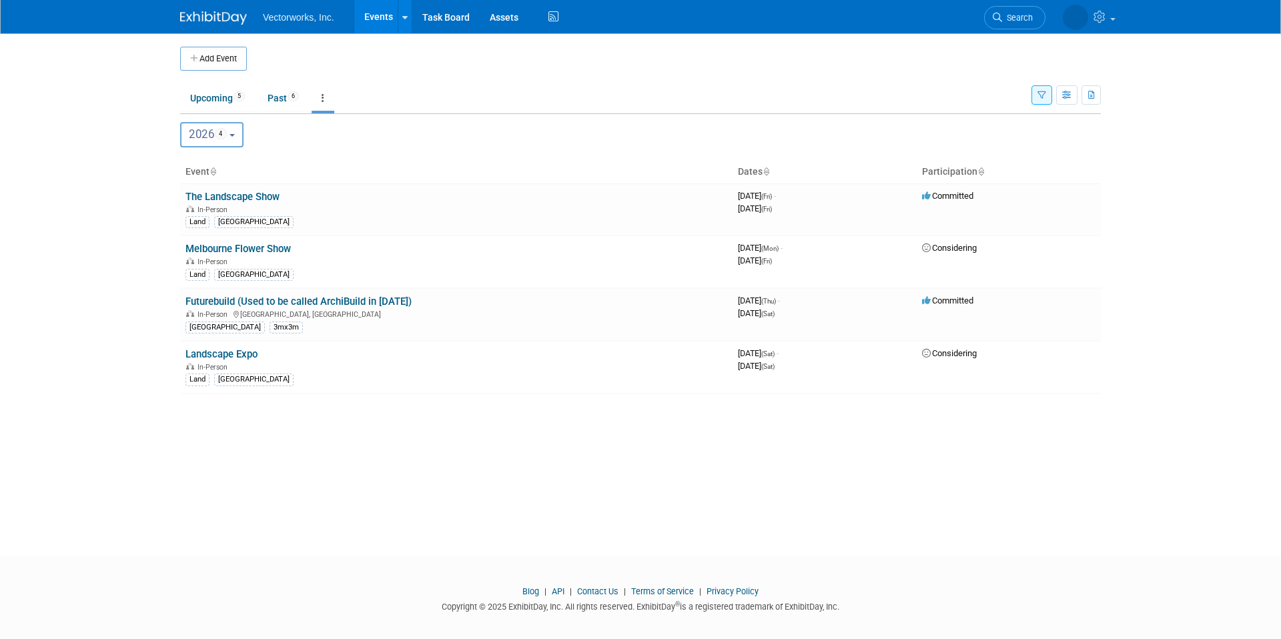
click at [1042, 95] on icon "button" at bounding box center [1041, 95] width 9 height 9
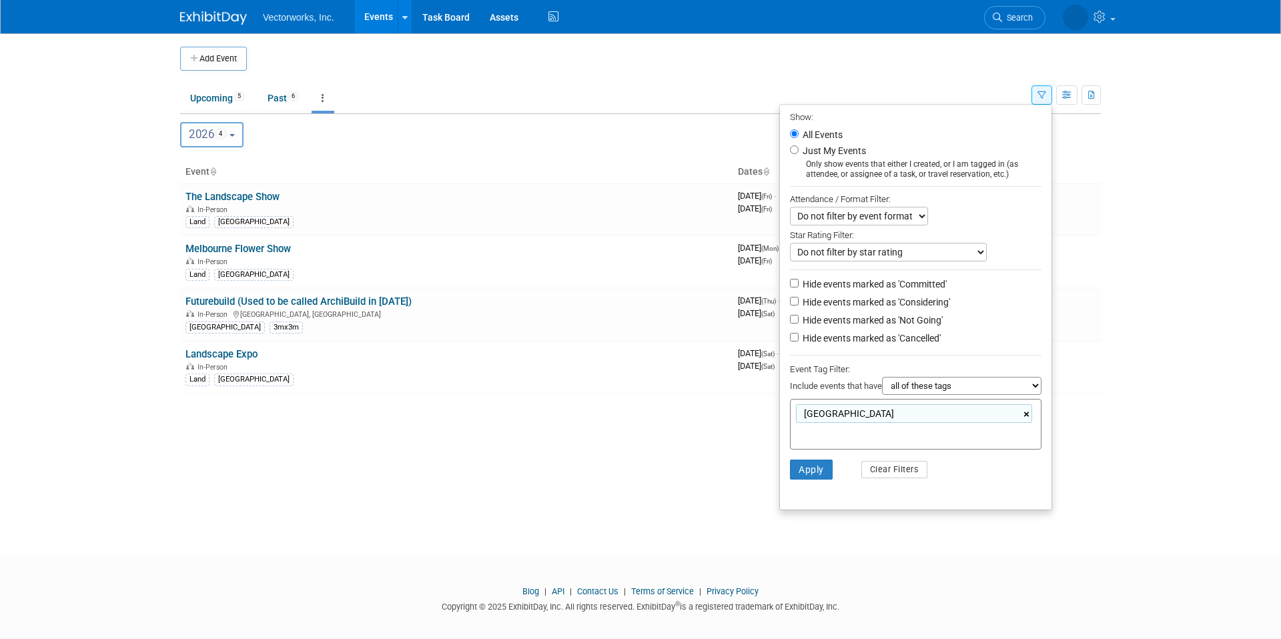
click at [1025, 413] on link "×" at bounding box center [1027, 414] width 9 height 15
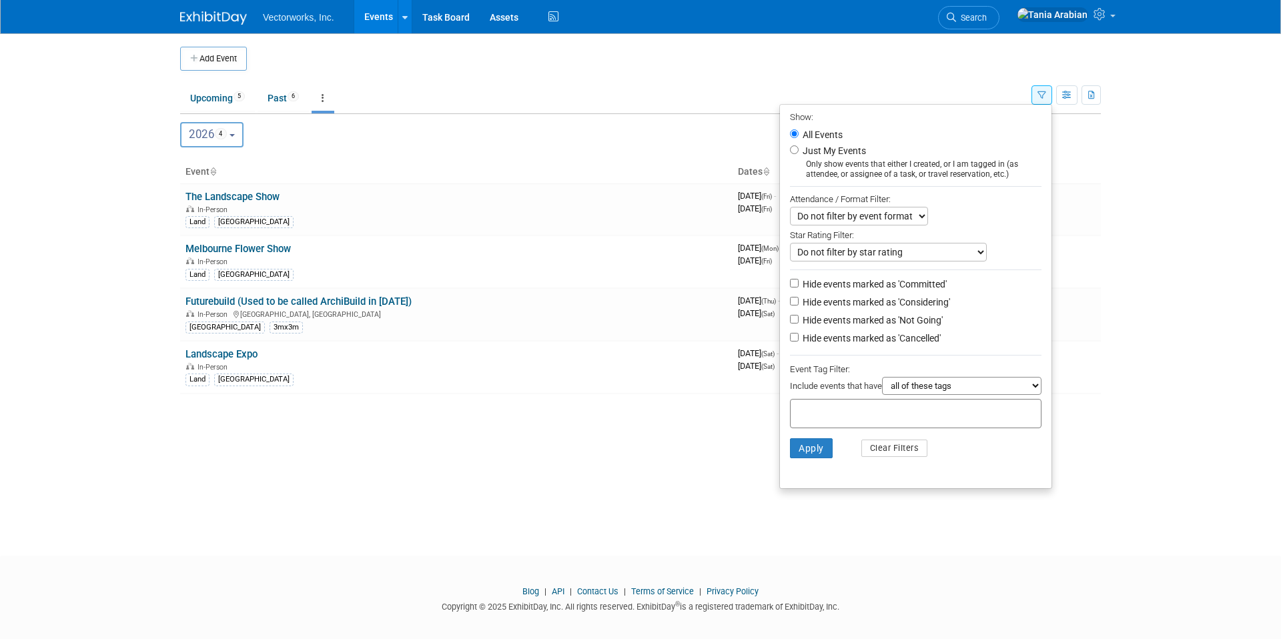
click at [1006, 440] on li "Apply Clear Filters" at bounding box center [915, 448] width 271 height 40
click at [817, 446] on button "Apply" at bounding box center [811, 448] width 43 height 20
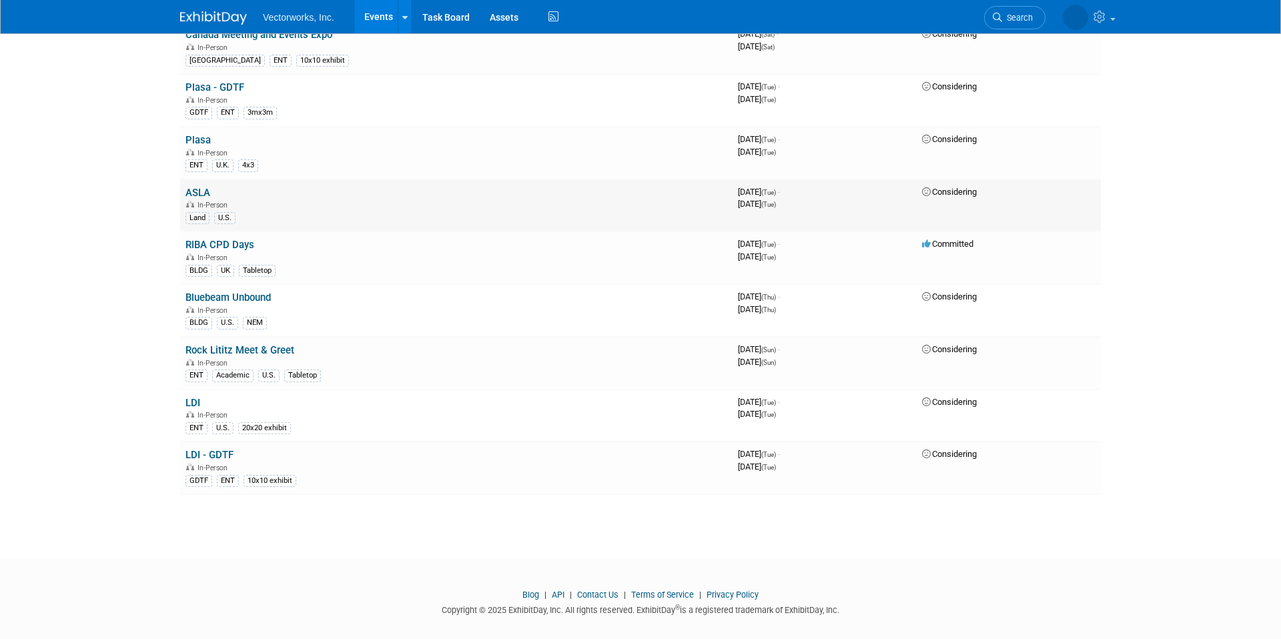
scroll to position [1183, 0]
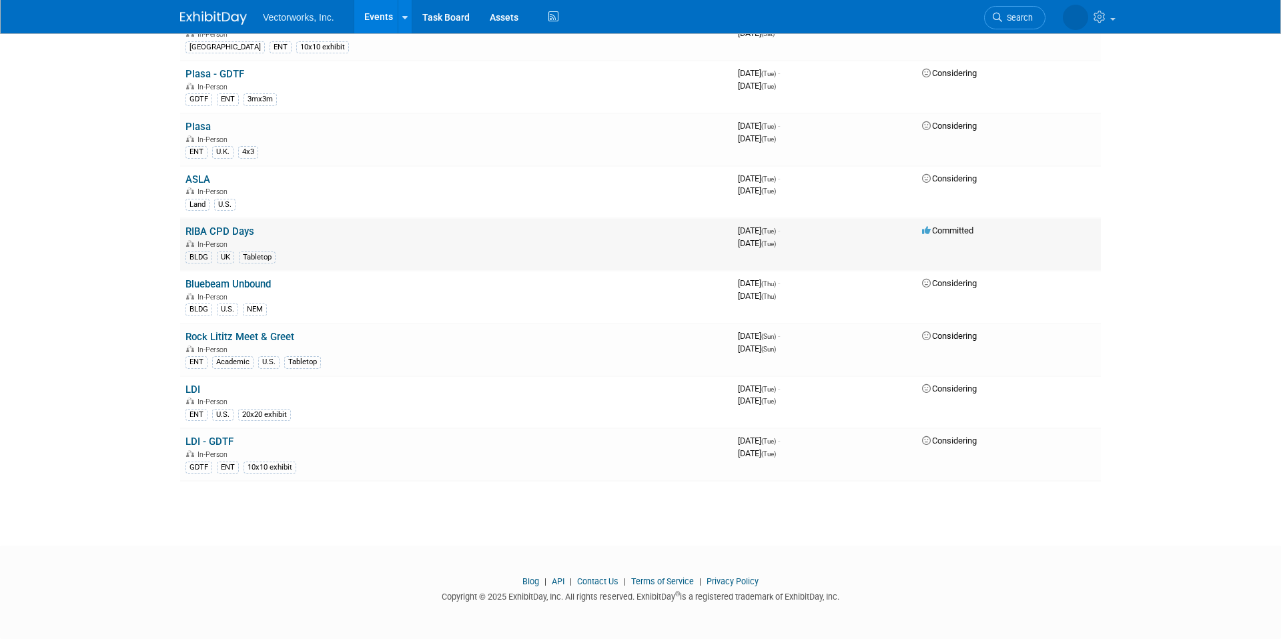
drag, startPoint x: 246, startPoint y: 232, endPoint x: 256, endPoint y: 236, distance: 10.8
click at [245, 232] on link "RIBA CPD Days" at bounding box center [219, 231] width 69 height 12
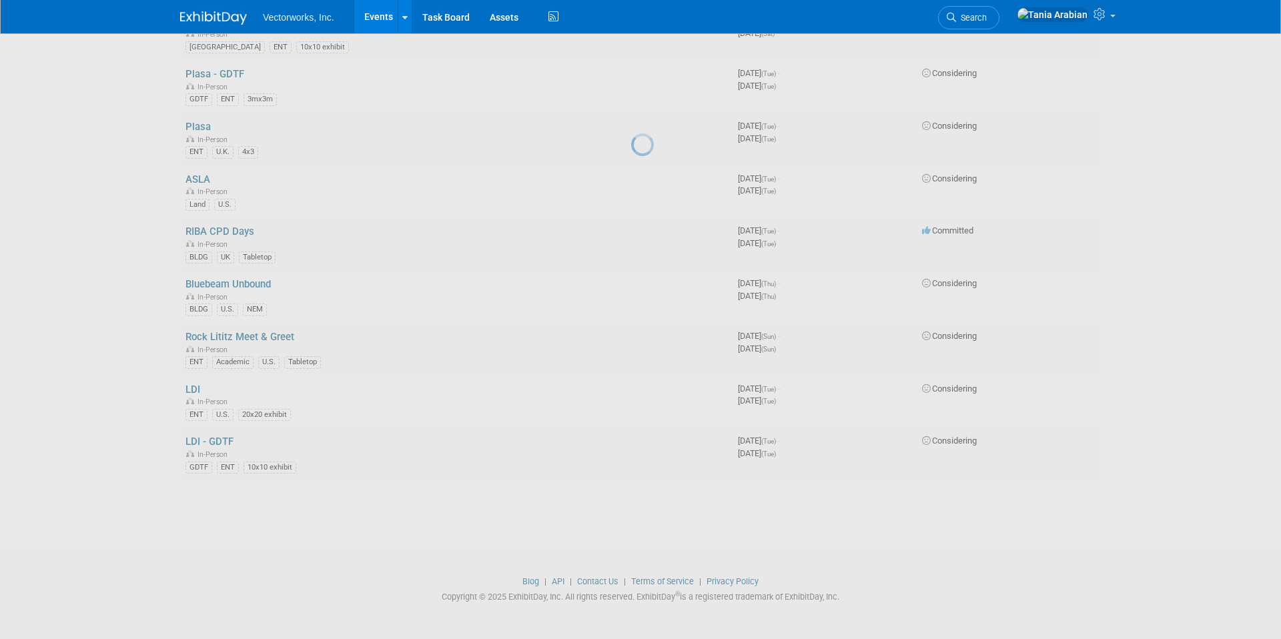
scroll to position [1180, 0]
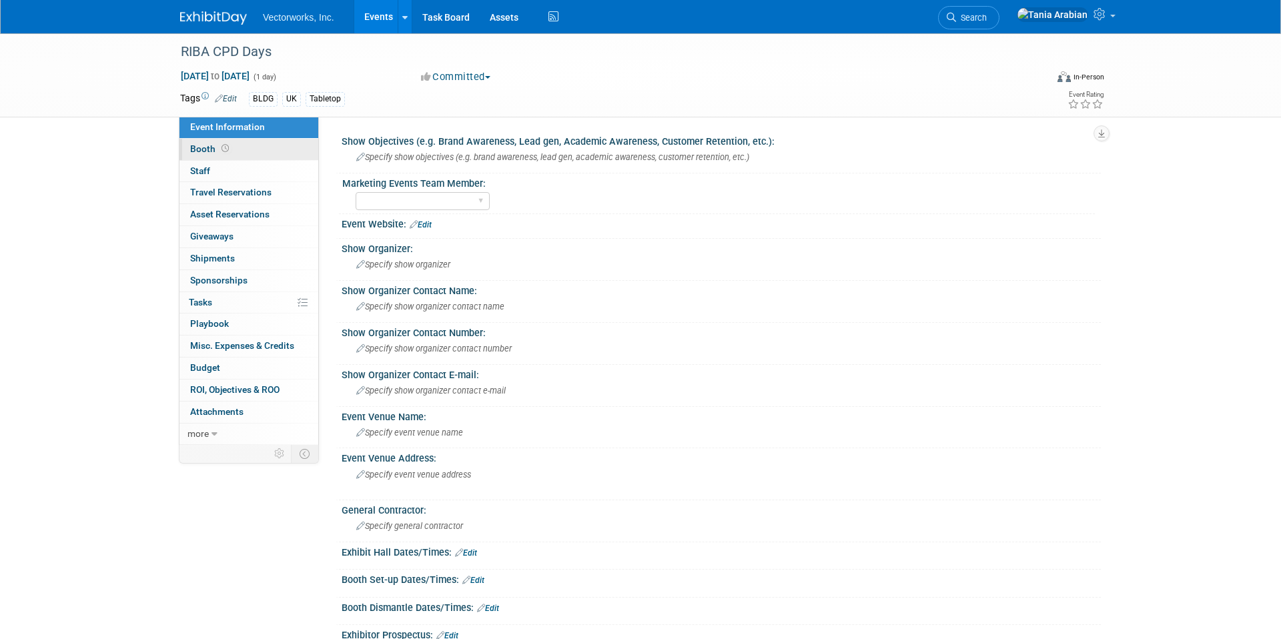
click at [207, 149] on span "Booth" at bounding box center [210, 148] width 41 height 11
